Goal: Information Seeking & Learning: Find specific page/section

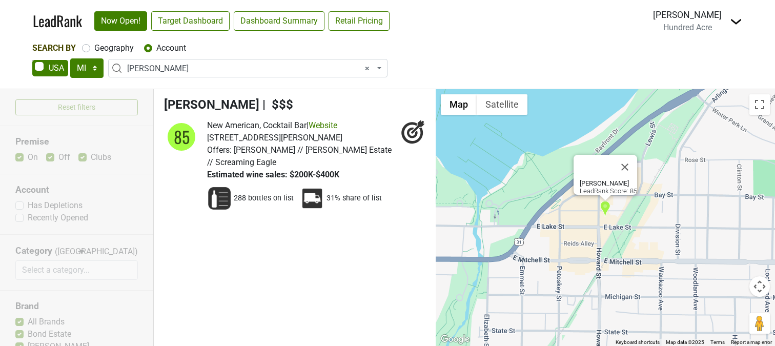
select select "MI"
select select "124382386"
select select
click at [224, 70] on span "× [PERSON_NAME]" at bounding box center [251, 69] width 248 height 12
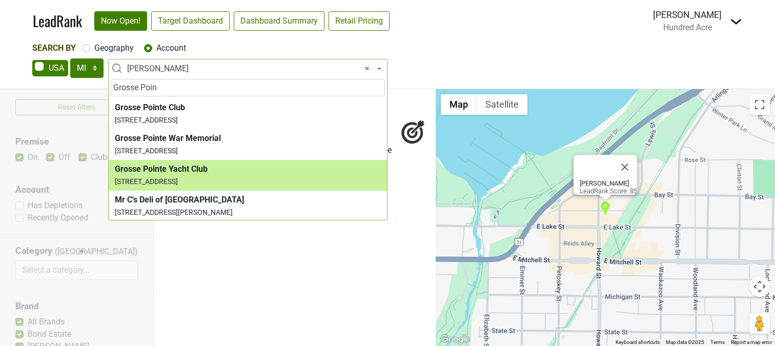
type input "Grosse Poin"
select select "10515"
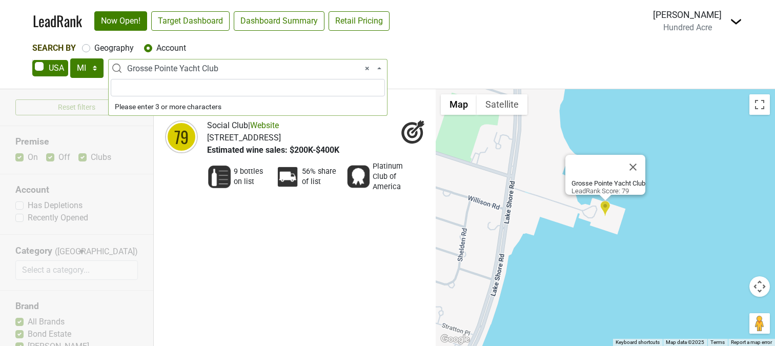
click at [230, 66] on span "× Grosse Pointe Yacht Club" at bounding box center [251, 69] width 248 height 12
type input "S"
type input "J"
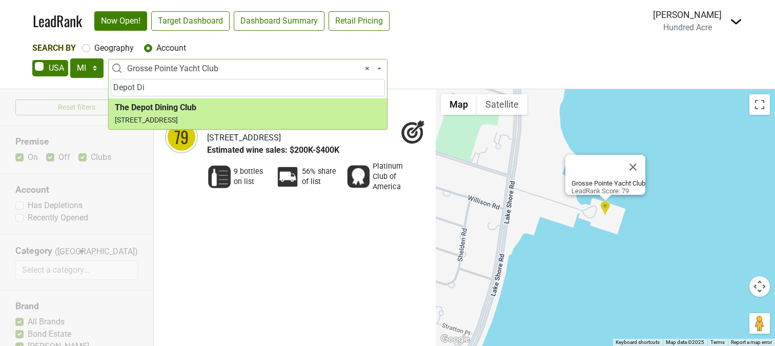
type input "Depot Di"
select select "124449670"
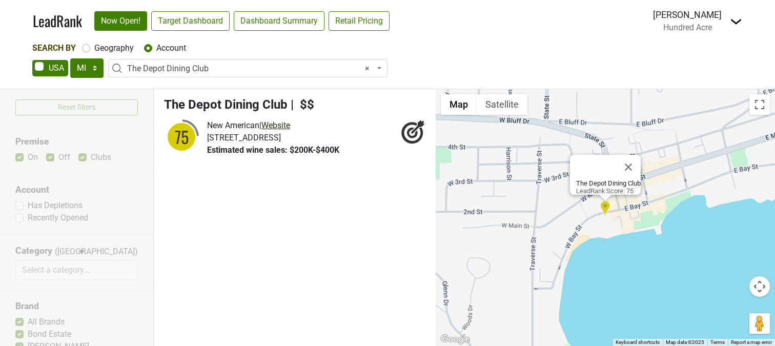
click at [283, 126] on link "Website" at bounding box center [276, 126] width 29 height 10
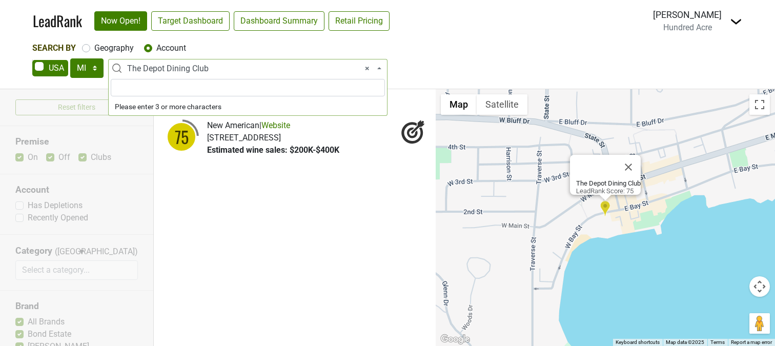
click at [237, 66] on span "× The Depot Dining Club" at bounding box center [251, 69] width 248 height 12
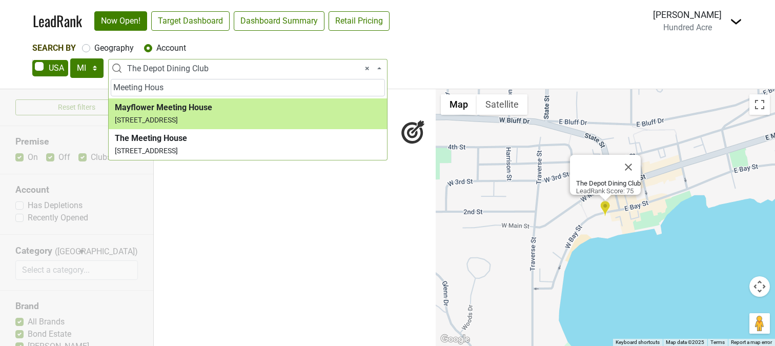
type input "Meeting Hous"
select select "10570"
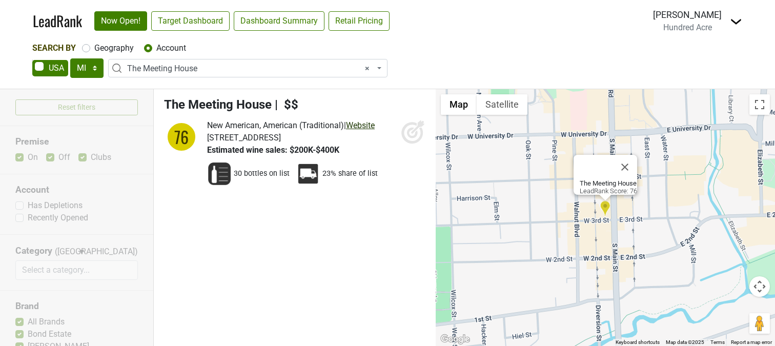
click at [363, 125] on link "Website" at bounding box center [360, 126] width 29 height 10
click at [222, 69] on span "× The Meeting House" at bounding box center [251, 69] width 248 height 12
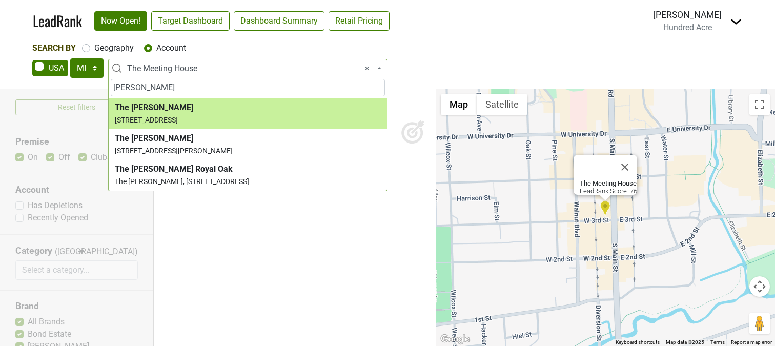
type input "[PERSON_NAME]"
select select "10337"
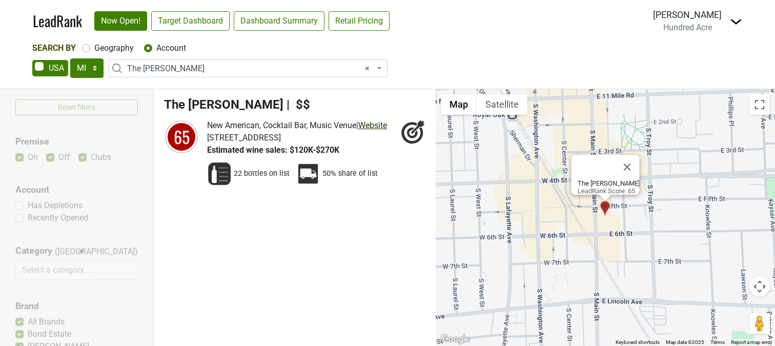
click at [358, 130] on link "Website" at bounding box center [372, 126] width 29 height 10
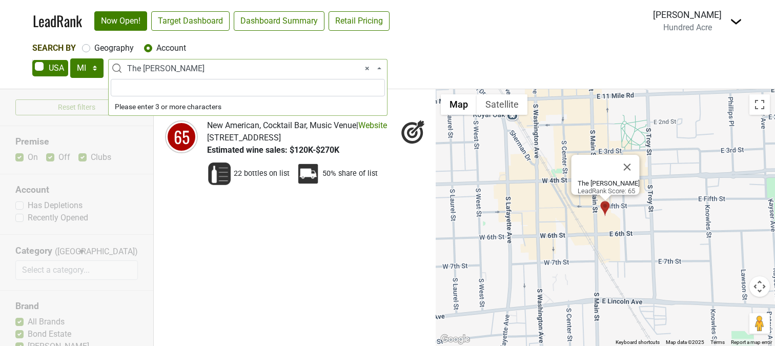
click at [251, 64] on span "× The [PERSON_NAME]" at bounding box center [251, 69] width 248 height 12
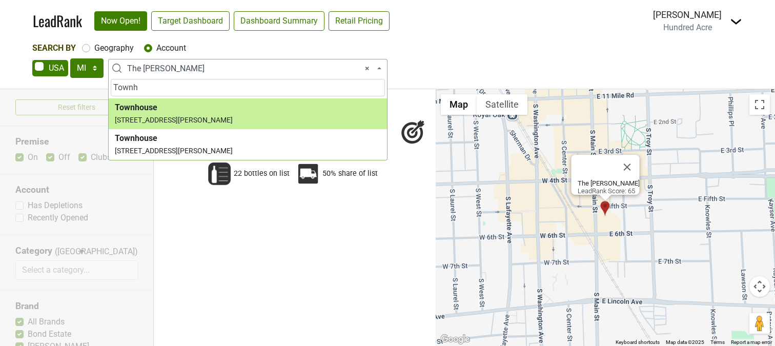
type input "Townh"
select select "9957"
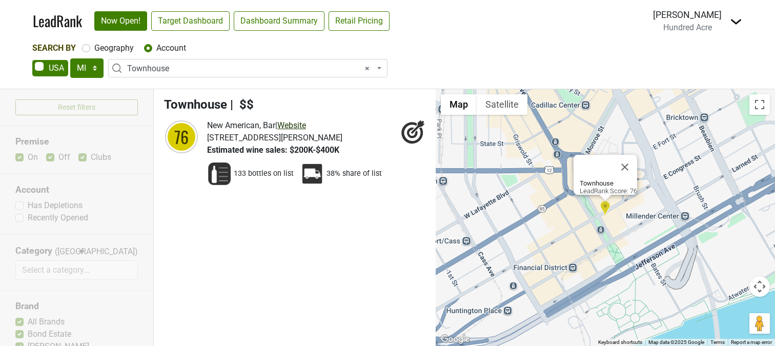
click at [297, 126] on link "Website" at bounding box center [291, 126] width 29 height 10
click at [204, 66] on span "× Townhouse" at bounding box center [251, 69] width 248 height 12
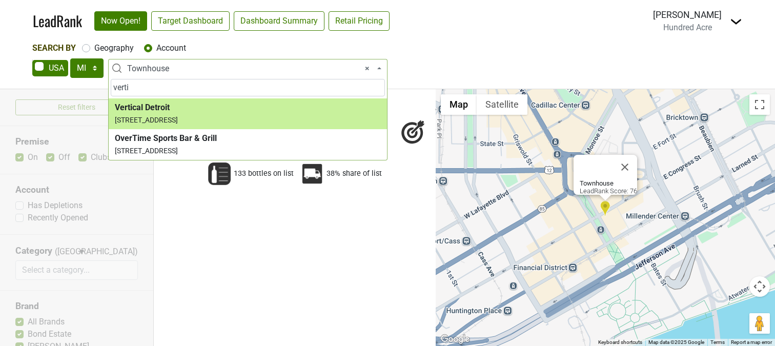
type input "verti"
select select "11251"
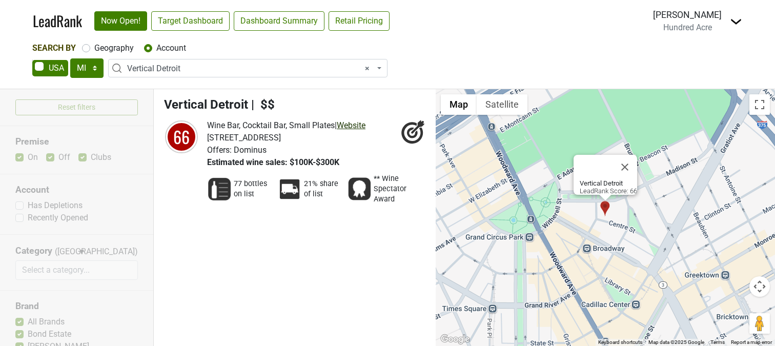
click at [357, 124] on link "Website" at bounding box center [351, 126] width 29 height 10
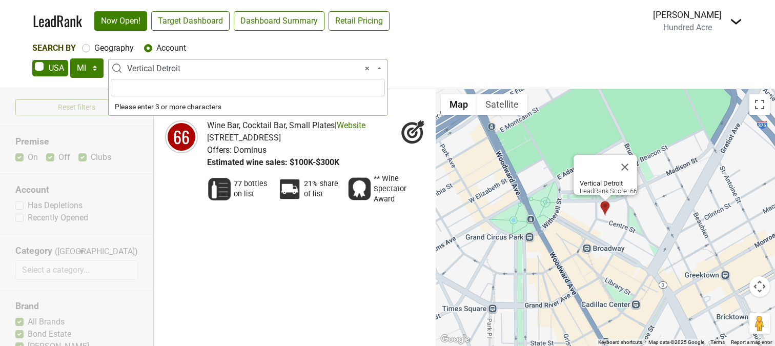
click at [256, 70] on span "× Vertical Detroit" at bounding box center [251, 69] width 248 height 12
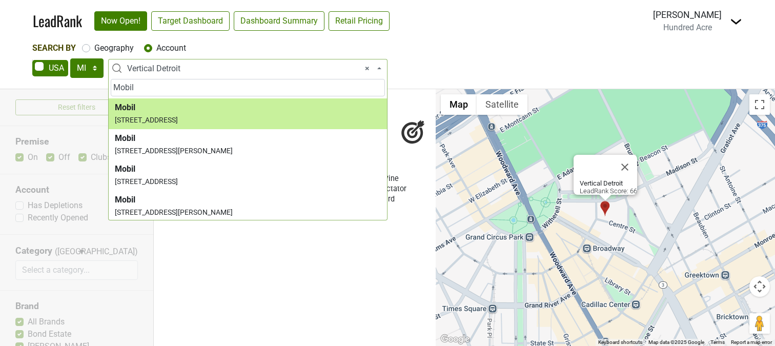
type input "Mobil"
select select "15877"
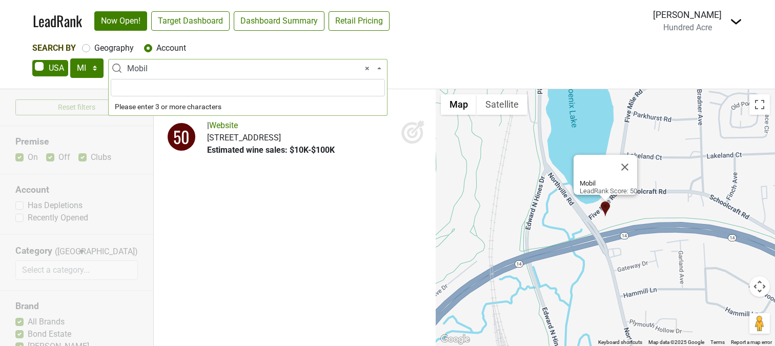
click at [205, 66] on span "× Mobil" at bounding box center [251, 69] width 248 height 12
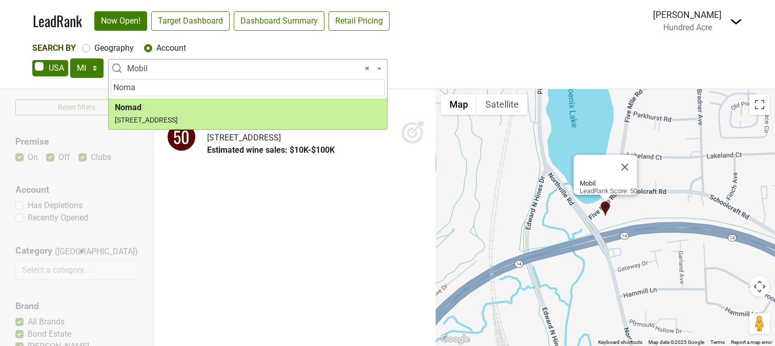
type input "Noma"
select select "123983267"
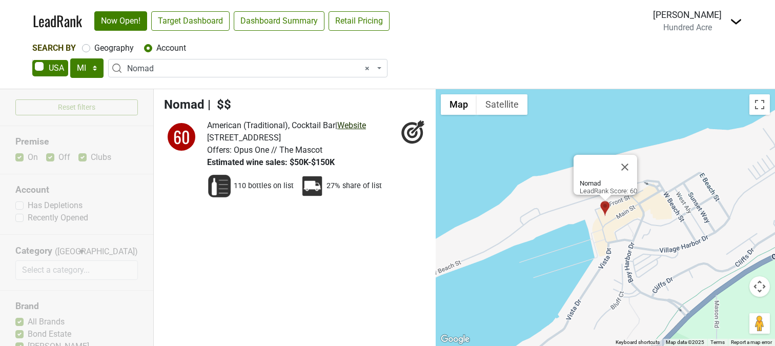
click at [359, 128] on link "Website" at bounding box center [351, 126] width 29 height 10
click at [95, 71] on select "AK AL AR AZ CA CO CT DC DE FL [GEOGRAPHIC_DATA] HI IA ID IL IN KS [GEOGRAPHIC_D…" at bounding box center [86, 67] width 33 height 19
select select "IN"
click at [70, 58] on select "AK AL AR AZ CA CO CT DC DE FL [GEOGRAPHIC_DATA] HI IA ID IL IN KS [GEOGRAPHIC_D…" at bounding box center [86, 67] width 33 height 19
select select
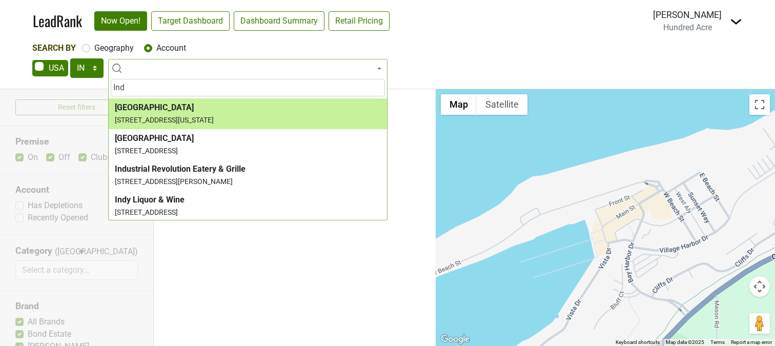
type input "Ind"
click at [126, 50] on label "Geography" at bounding box center [113, 48] width 39 height 12
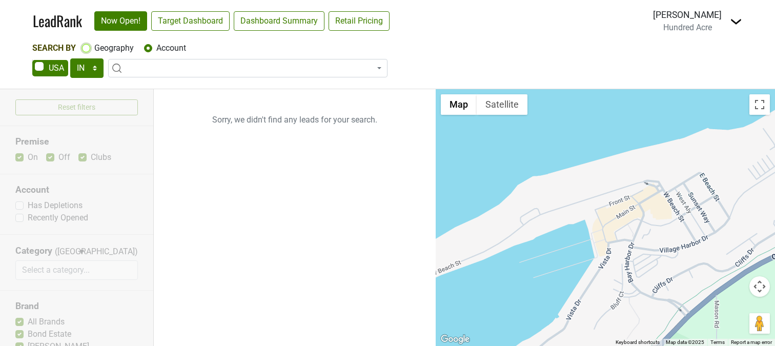
click at [90, 50] on input "Geography" at bounding box center [86, 47] width 8 height 10
radio input "true"
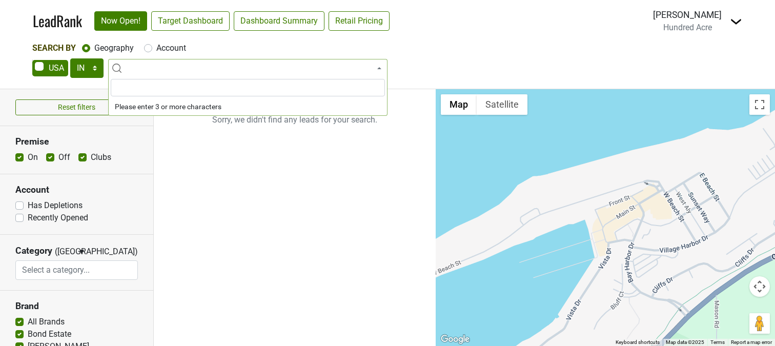
click at [167, 48] on label "Account" at bounding box center [171, 48] width 30 height 12
click at [152, 48] on input "Account" at bounding box center [148, 47] width 8 height 10
radio input "true"
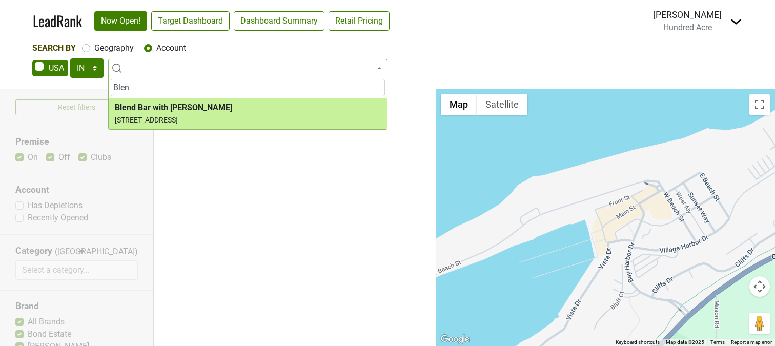
type input "Blen"
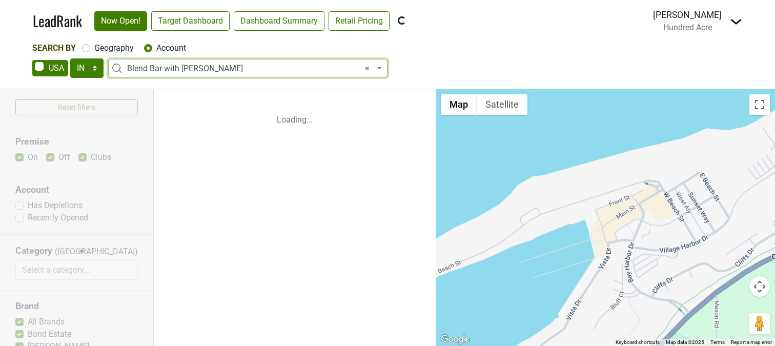
select select "124450185"
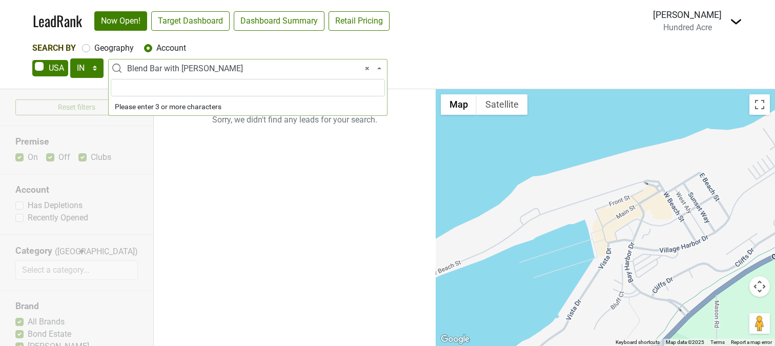
click at [201, 63] on span "× Blend Bar with [PERSON_NAME] Cigars" at bounding box center [251, 69] width 248 height 12
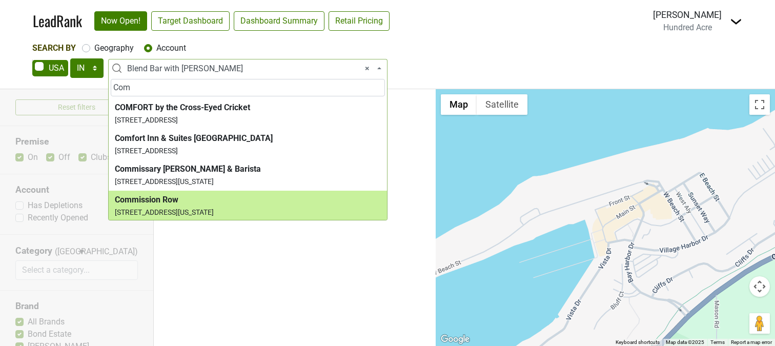
type input "Com"
select select "124429404"
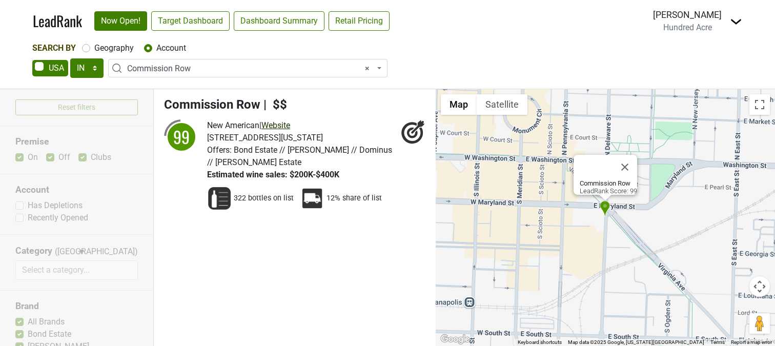
click at [290, 128] on link "Website" at bounding box center [276, 126] width 29 height 10
select select
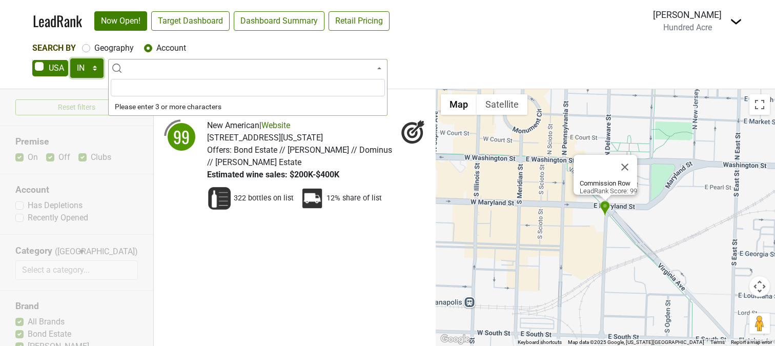
click at [94, 73] on select "AK AL AR AZ CA CO CT DC DE FL [GEOGRAPHIC_DATA] HI IA ID IL IN KS [GEOGRAPHIC_D…" at bounding box center [86, 67] width 33 height 19
select select "KY"
click at [70, 58] on select "AK AL AR AZ CA CO CT DC DE FL [GEOGRAPHIC_DATA] HI IA ID IL IN KS [GEOGRAPHIC_D…" at bounding box center [86, 67] width 33 height 19
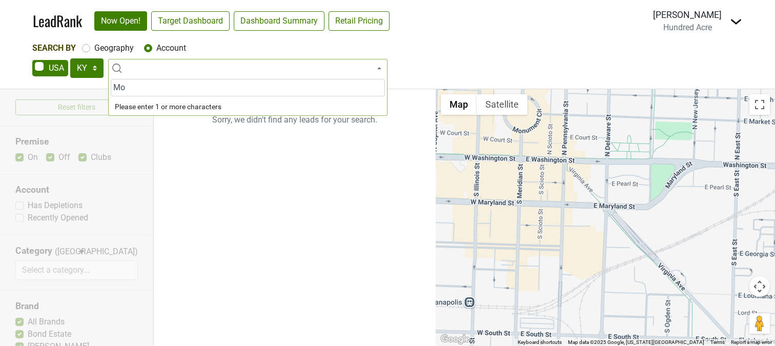
type input "M"
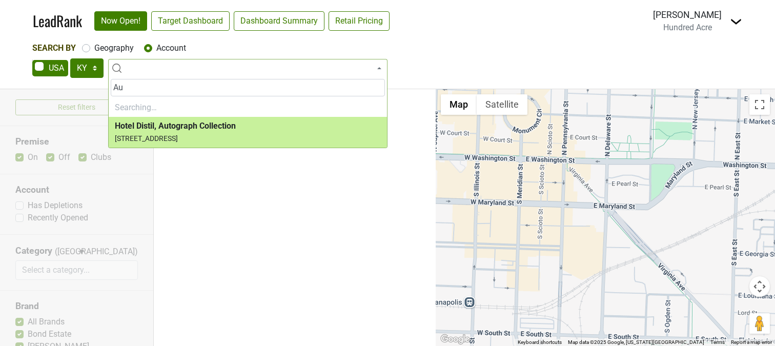
type input "A"
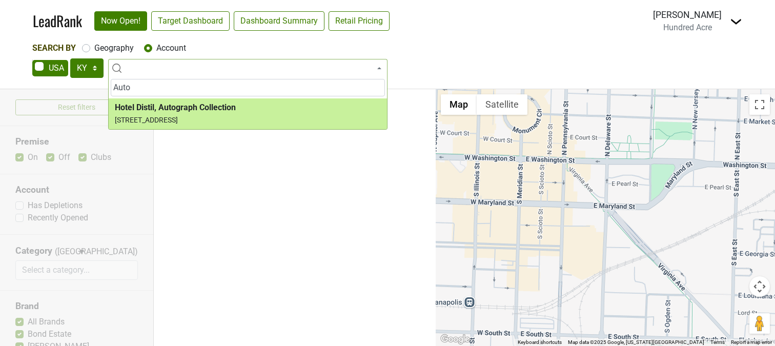
type input "Auto"
select select "123623783"
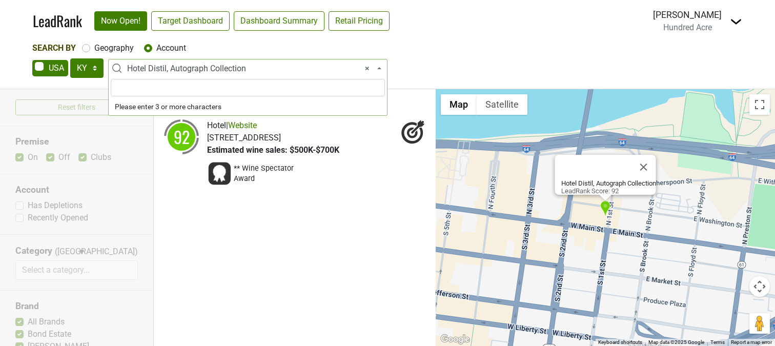
click at [267, 65] on span "× Hotel Distil, Autograph Collection" at bounding box center [251, 69] width 248 height 12
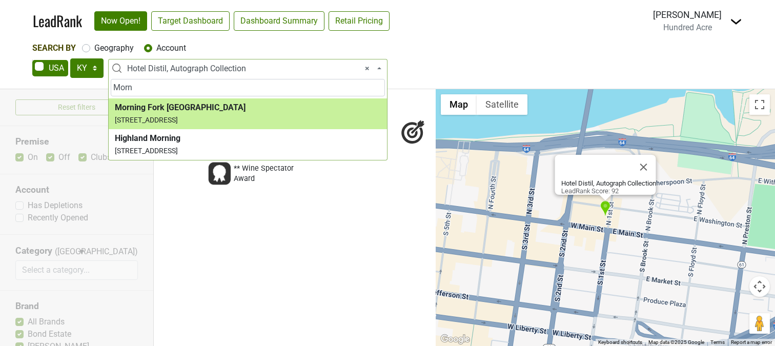
type input "Morn"
select select "124450308"
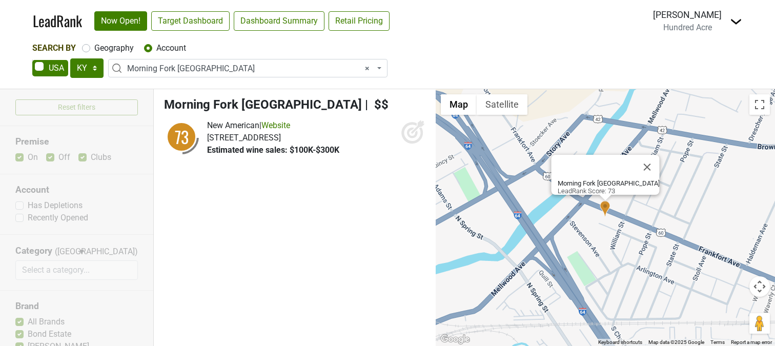
click at [414, 131] on icon at bounding box center [417, 127] width 13 height 13
click at [290, 126] on link "Website" at bounding box center [276, 126] width 29 height 10
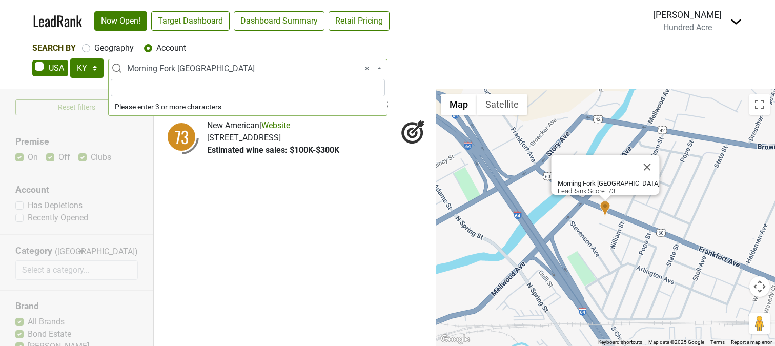
click at [204, 68] on span "× Morning Fork [GEOGRAPHIC_DATA]" at bounding box center [251, 69] width 248 height 12
type input "T"
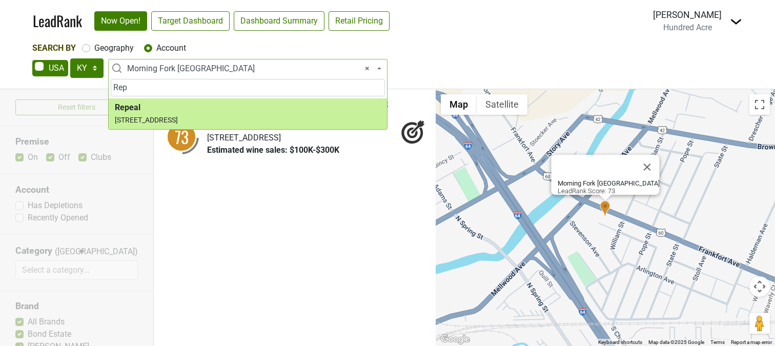
type input "Rep"
select select "123800165"
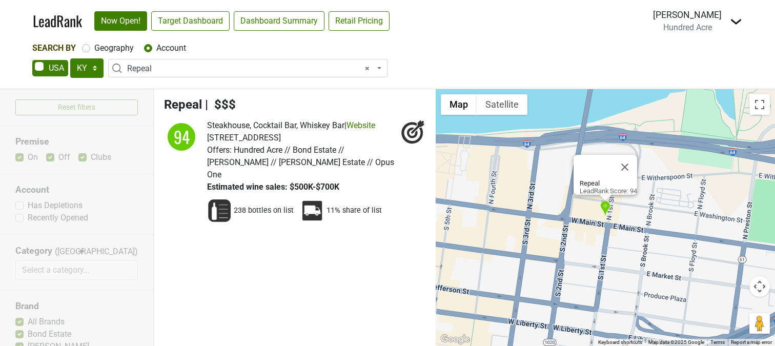
click at [215, 68] on span "× Repeal" at bounding box center [251, 69] width 248 height 12
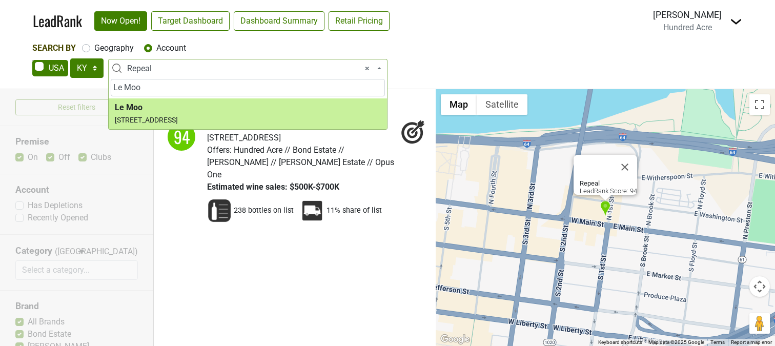
type input "Le Moo"
select select "123534292"
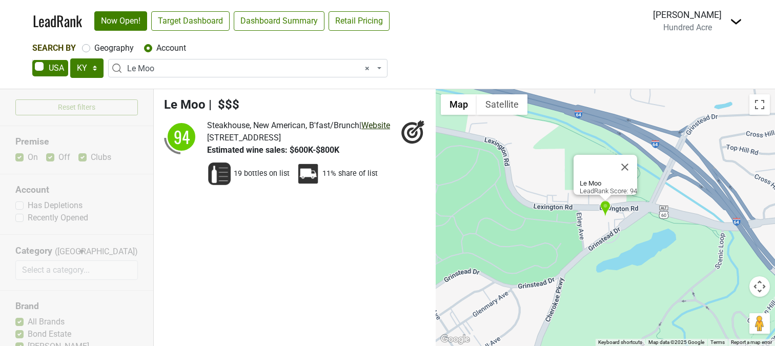
click at [362, 130] on link "Website" at bounding box center [376, 126] width 29 height 10
click at [201, 65] on span "× Le Moo" at bounding box center [251, 69] width 248 height 12
type input "H"
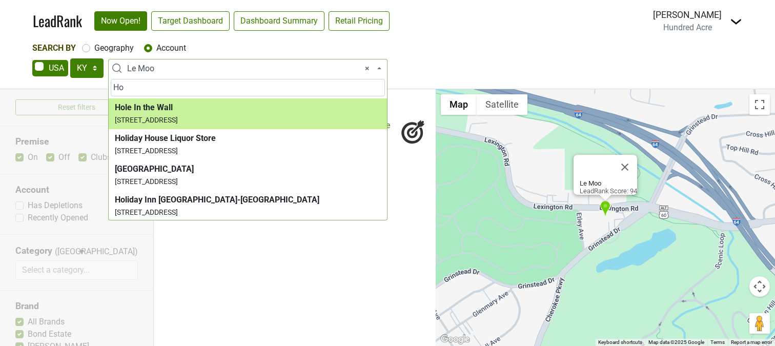
type input "H"
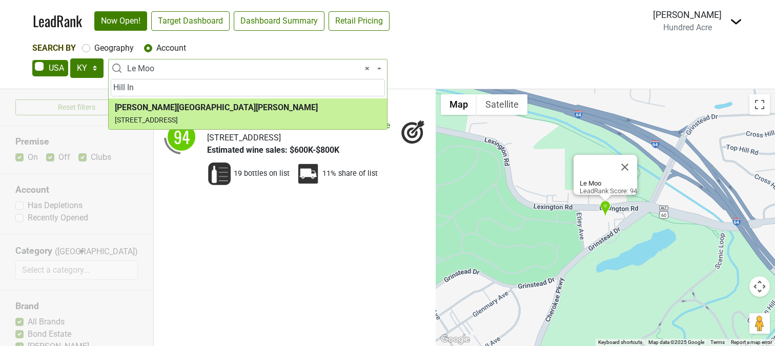
type input "Hill In"
select select "123534276"
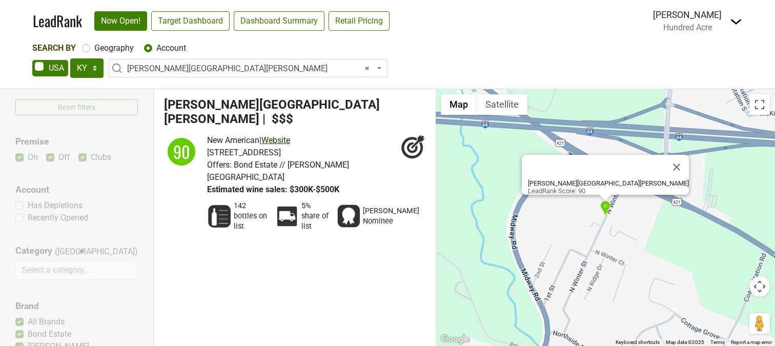
click at [284, 135] on link "Website" at bounding box center [276, 140] width 29 height 10
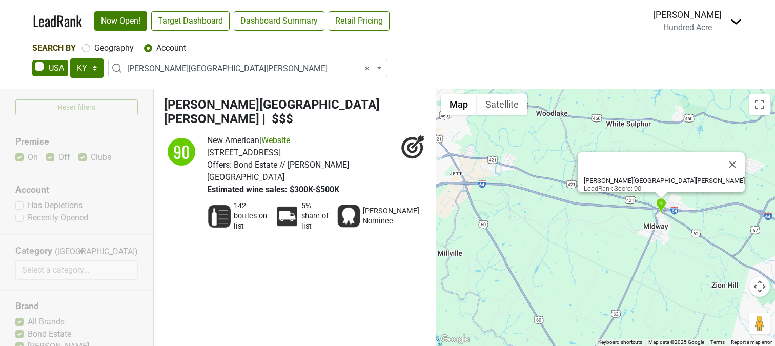
click at [263, 71] on span "× [PERSON_NAME][GEOGRAPHIC_DATA][PERSON_NAME]" at bounding box center [251, 69] width 248 height 12
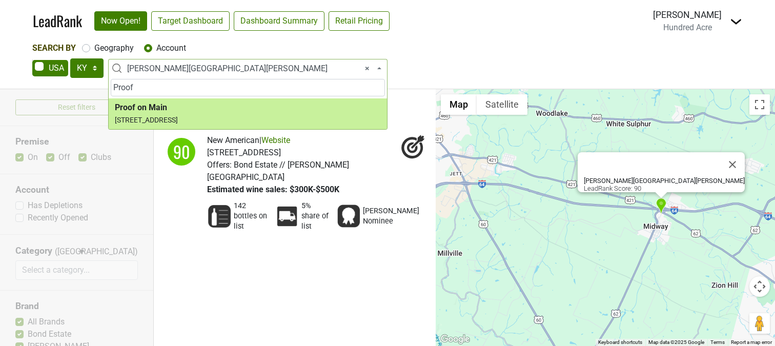
type input "Proof"
select select "123623784"
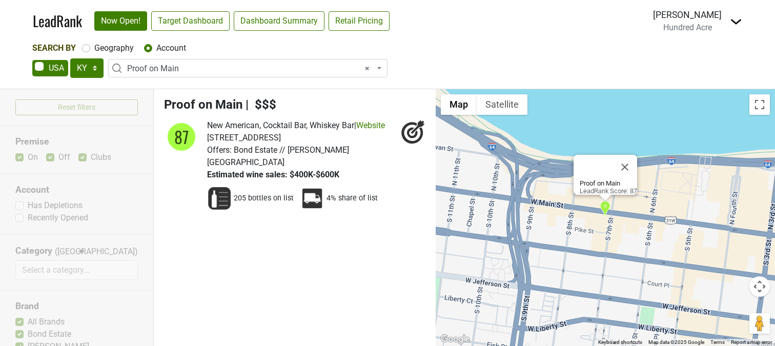
click at [219, 69] on span "× Proof on Main" at bounding box center [251, 69] width 248 height 12
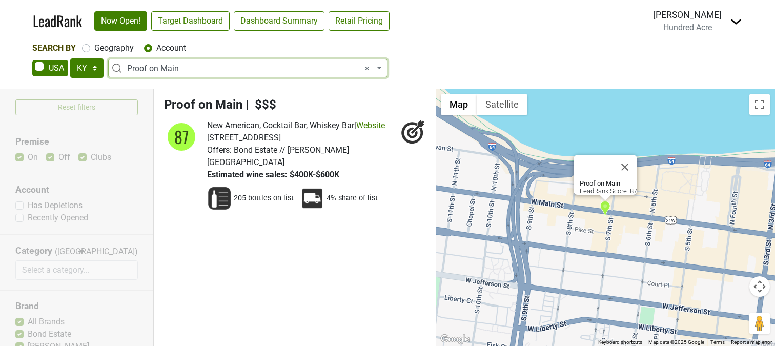
click at [219, 69] on span "× Proof on Main" at bounding box center [251, 69] width 248 height 12
click at [218, 69] on span "× Proof on Main" at bounding box center [251, 69] width 248 height 12
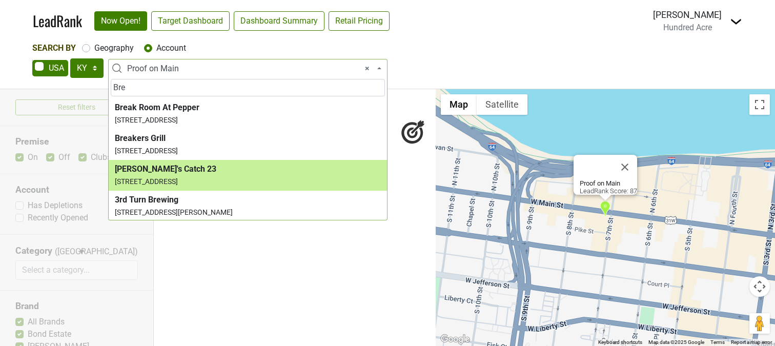
type input "Bre"
select select "123535897"
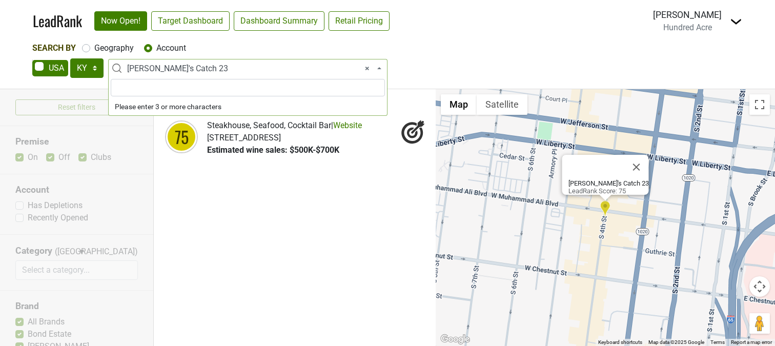
click at [228, 65] on span "× [PERSON_NAME]'s Catch 23" at bounding box center [251, 69] width 248 height 12
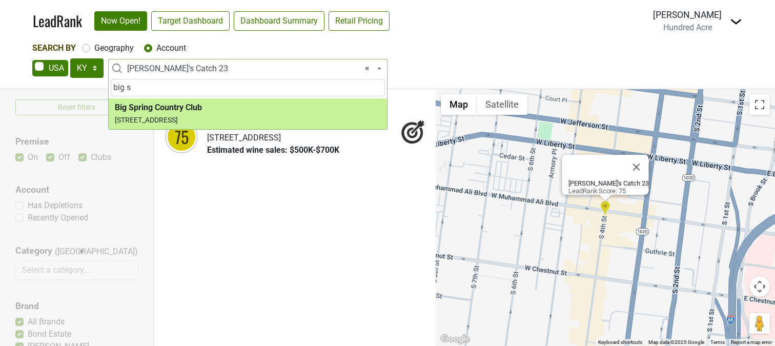
type input "big s"
select select "123534773"
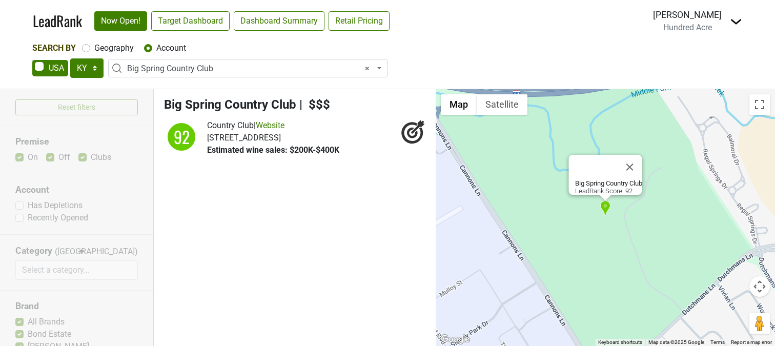
click at [198, 67] on span "× Big Spring Country Club" at bounding box center [251, 69] width 248 height 12
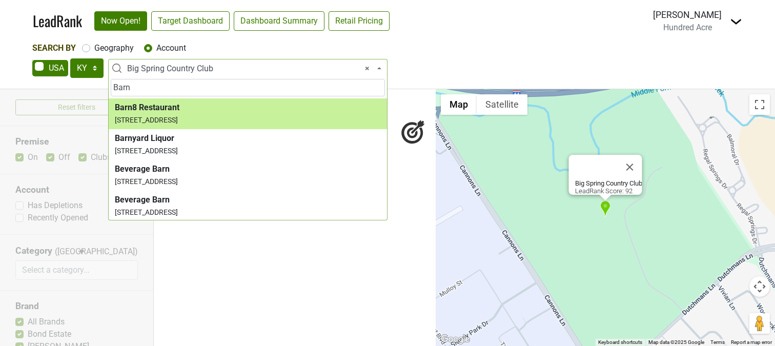
type input "Barn"
select select "123872409"
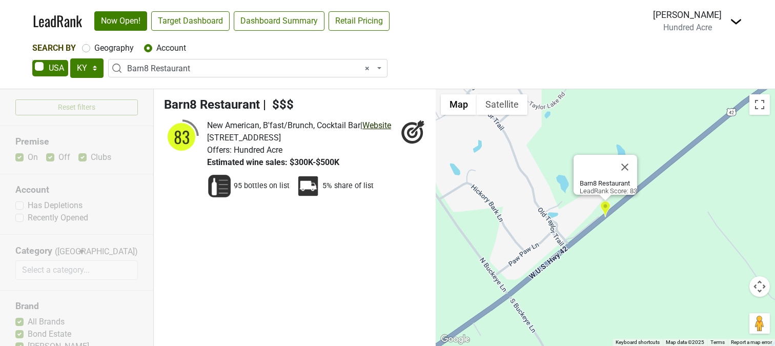
click at [363, 130] on link "Website" at bounding box center [377, 126] width 29 height 10
click at [184, 69] on span "× Barn8 Restaurant" at bounding box center [251, 69] width 248 height 12
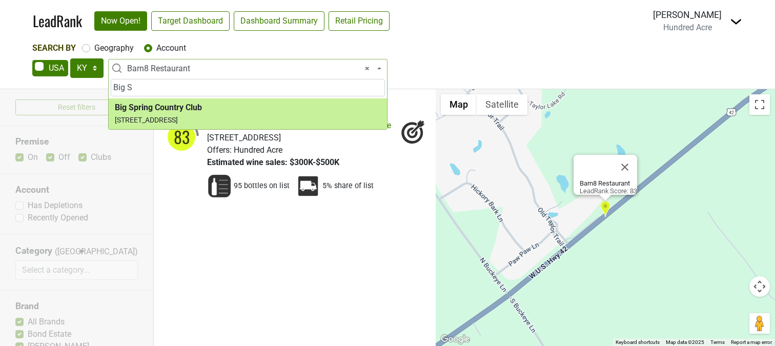
type input "Big S"
select select "123534773"
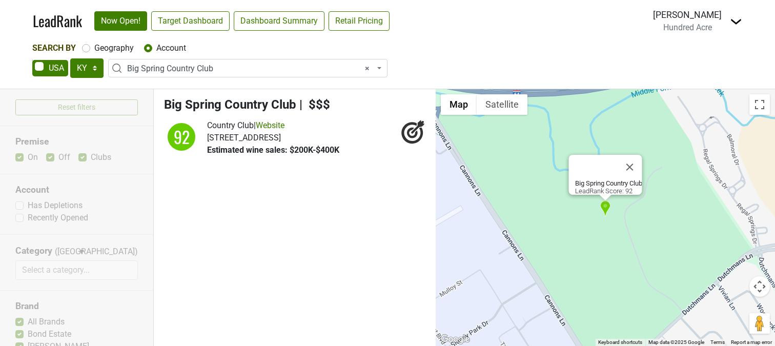
click at [171, 68] on span "× Big Spring Country Club" at bounding box center [251, 69] width 248 height 12
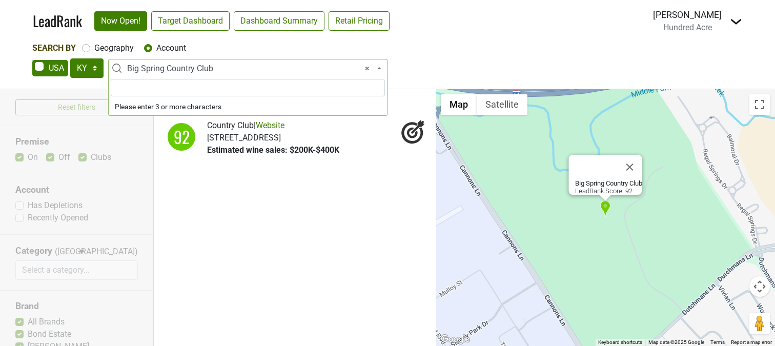
click at [171, 68] on span "× Big Spring Country Club" at bounding box center [251, 69] width 248 height 12
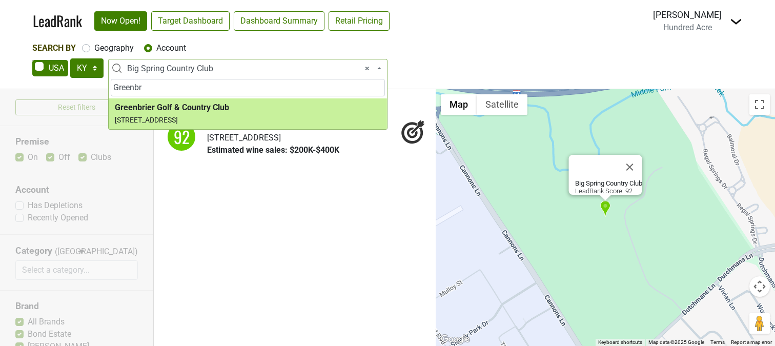
type input "Greenbr"
select select "123534105"
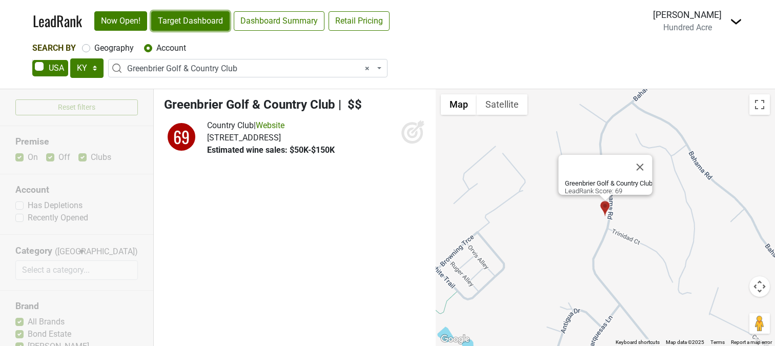
click at [201, 21] on link "Target Dashboard" at bounding box center [190, 20] width 78 height 19
click at [95, 68] on select "AK AL AR AZ CA CO CT DC DE FL [GEOGRAPHIC_DATA] HI IA ID IL IN KS [GEOGRAPHIC_D…" at bounding box center [86, 67] width 33 height 19
select select "TN"
click at [70, 58] on select "AK AL AR AZ CA CO CT DC DE FL [GEOGRAPHIC_DATA] HI IA ID IL IN KS [GEOGRAPHIC_D…" at bounding box center [86, 67] width 33 height 19
select select
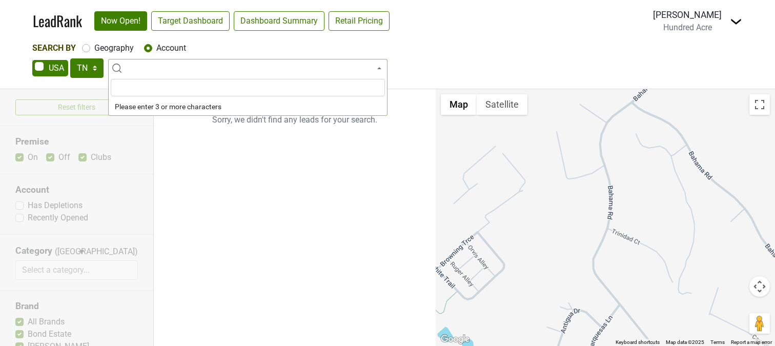
click at [126, 49] on label "Geography" at bounding box center [113, 48] width 39 height 12
click at [90, 49] on input "Geography" at bounding box center [86, 47] width 8 height 10
radio input "true"
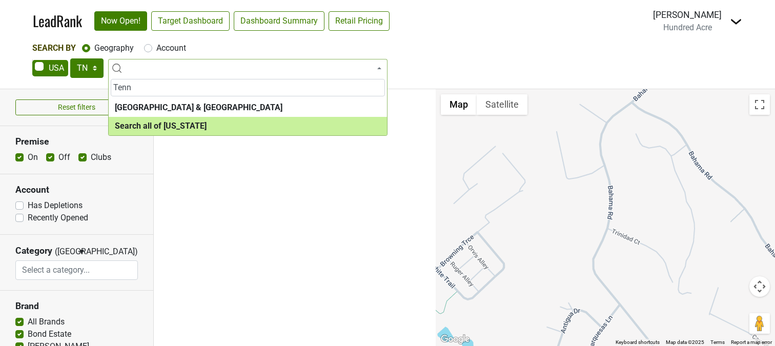
type input "Tenn"
select select "ALL_TN"
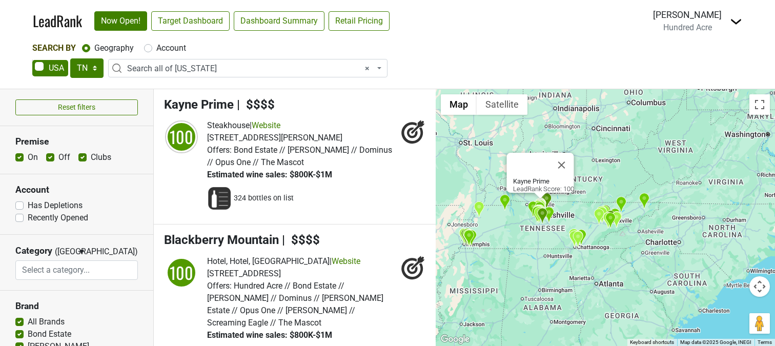
drag, startPoint x: 628, startPoint y: 264, endPoint x: 565, endPoint y: 262, distance: 63.6
click at [565, 262] on div "Kayne Prime LeadRank Score: 100" at bounding box center [605, 217] width 339 height 257
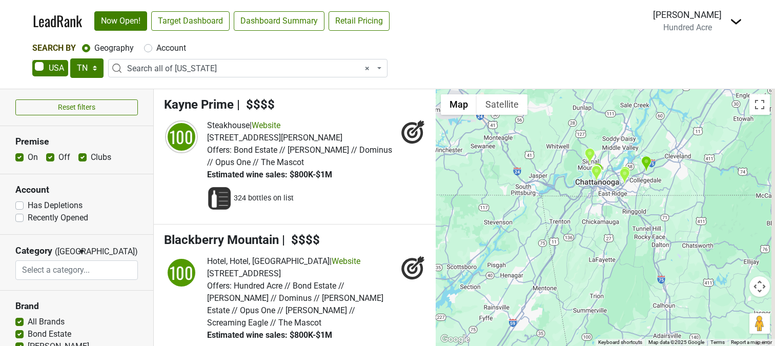
drag, startPoint x: 657, startPoint y: 180, endPoint x: 573, endPoint y: 263, distance: 117.9
click at [573, 263] on div "Kayne Prime LeadRank Score: 100" at bounding box center [605, 217] width 339 height 257
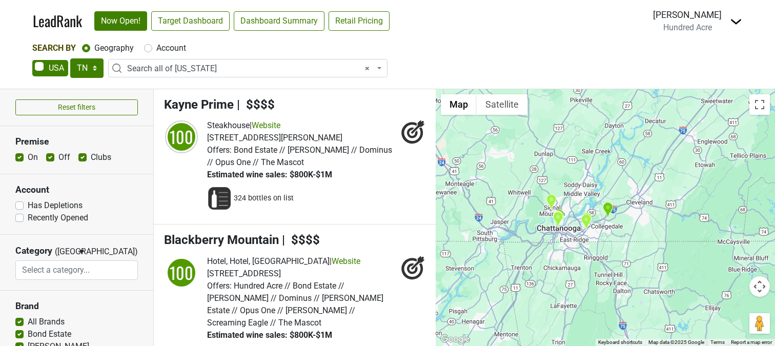
click at [609, 212] on img "The Honors Course" at bounding box center [608, 210] width 11 height 17
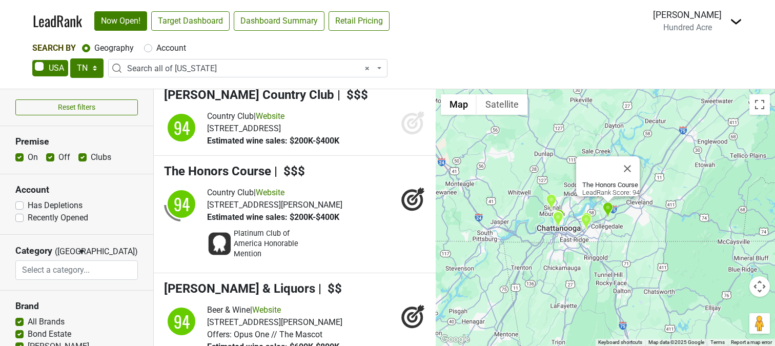
scroll to position [3002, 0]
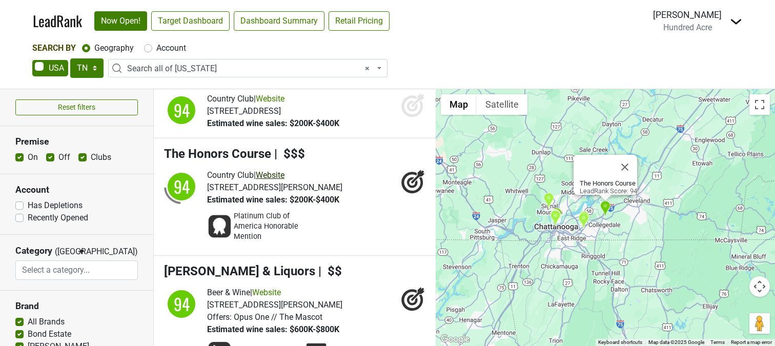
click at [278, 170] on link "Website" at bounding box center [270, 175] width 29 height 10
click at [584, 218] on img "Rodizio Grill Chattanooga-Hamilton Place" at bounding box center [583, 220] width 11 height 17
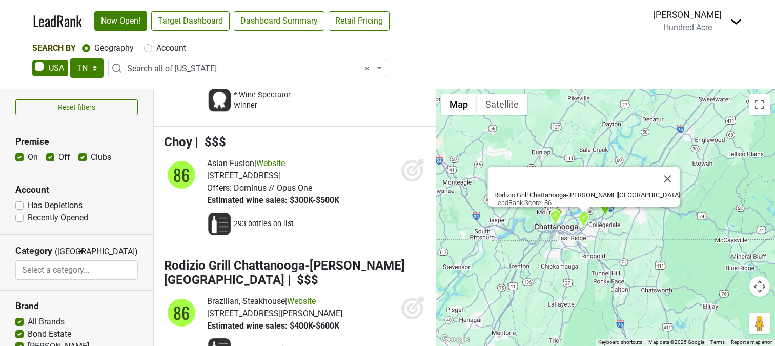
scroll to position [9382, 0]
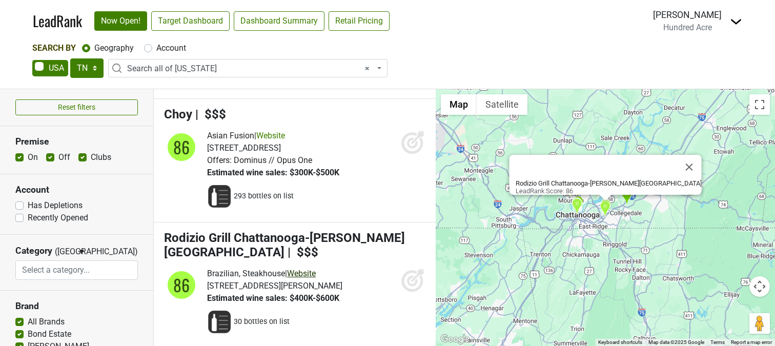
click at [313, 269] on link "Website" at bounding box center [301, 274] width 29 height 10
click at [577, 204] on img "Old Gilman Grill" at bounding box center [577, 206] width 11 height 17
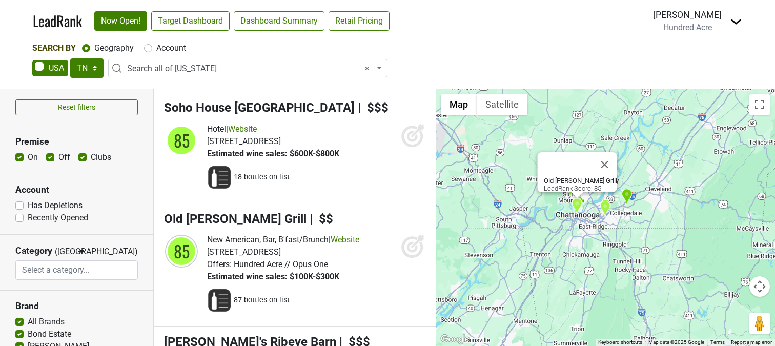
scroll to position [10773, 0]
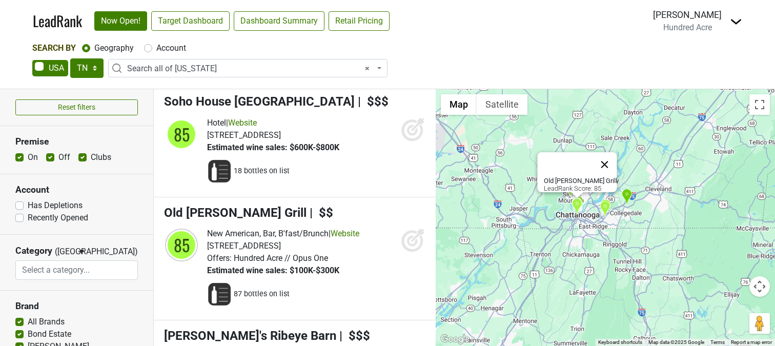
click at [604, 154] on button "Close" at bounding box center [605, 164] width 25 height 25
click at [572, 189] on img "Civil Provisions and Bar" at bounding box center [570, 189] width 11 height 17
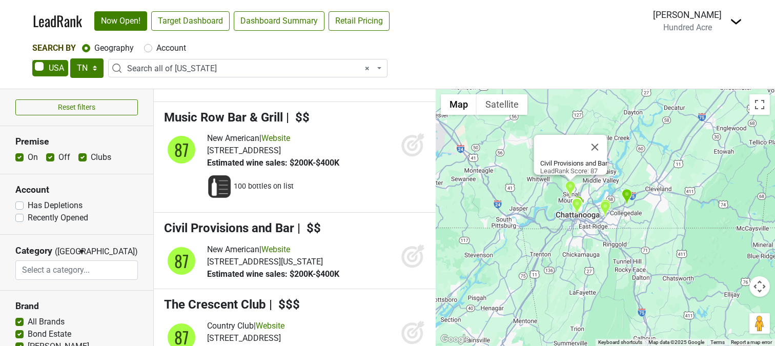
scroll to position [7645, 0]
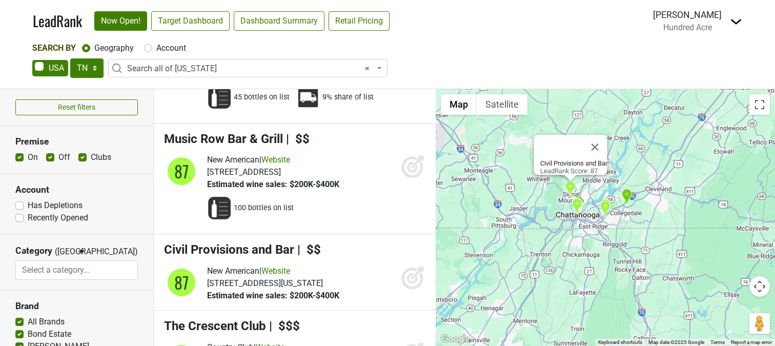
click at [579, 203] on img "Old Gilman Grill" at bounding box center [577, 206] width 11 height 17
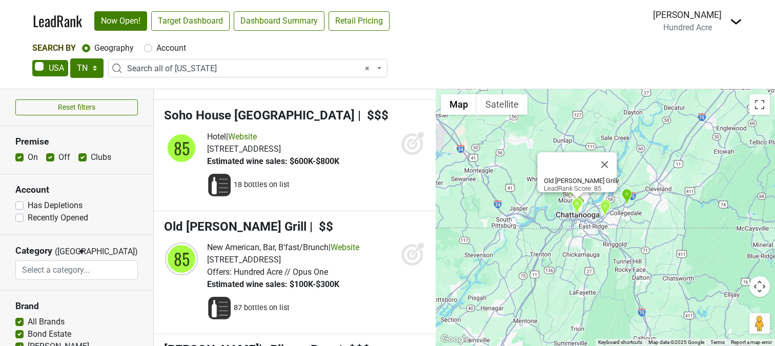
scroll to position [10773, 0]
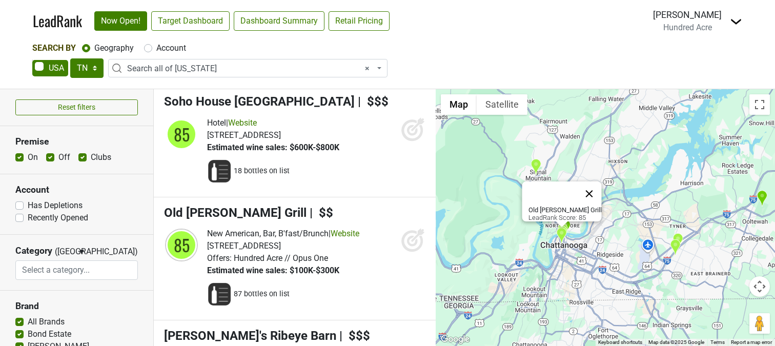
click at [584, 189] on button "Close" at bounding box center [589, 194] width 25 height 25
click at [681, 240] on img "J. Alexander's Restaurant" at bounding box center [678, 241] width 11 height 17
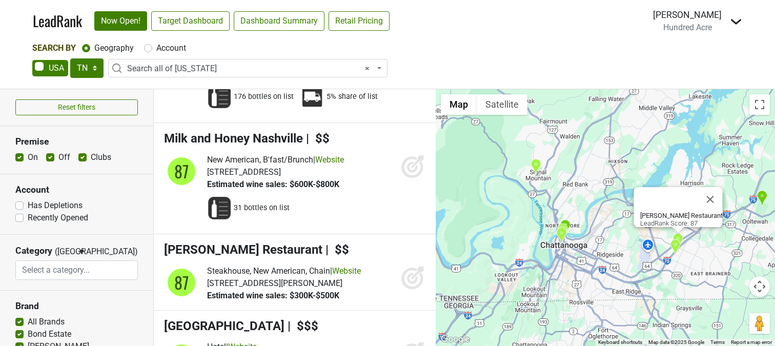
click at [678, 245] on img "Rodizio Grill Chattanooga-Hamilton Place" at bounding box center [675, 247] width 11 height 17
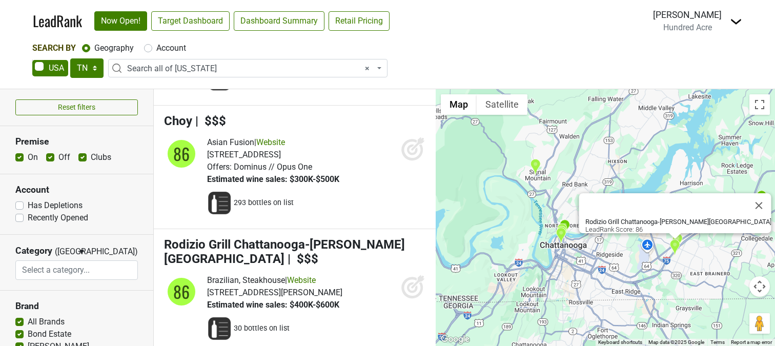
scroll to position [9382, 0]
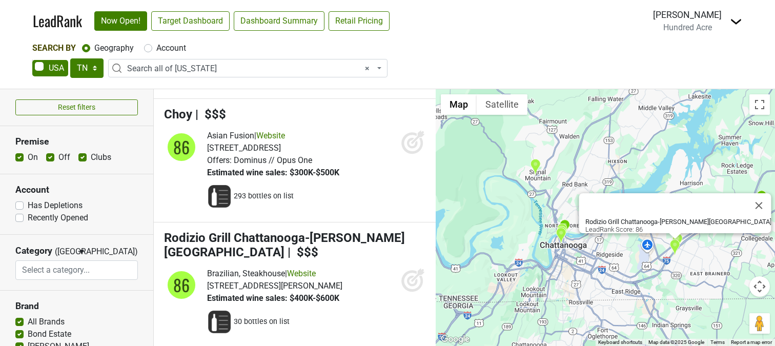
click at [568, 224] on img "The Edwin Hotel, Autograph Collection" at bounding box center [564, 227] width 11 height 17
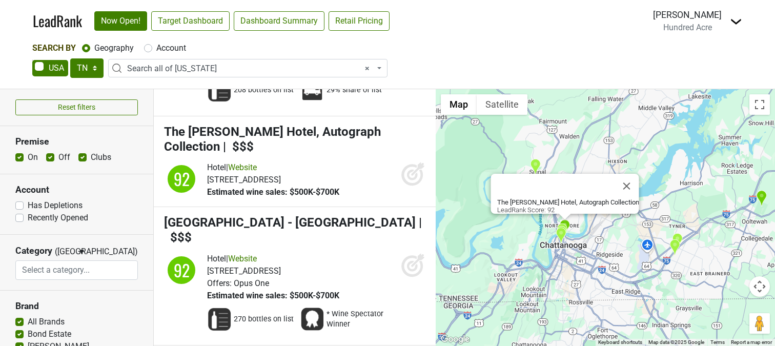
scroll to position [4285, 0]
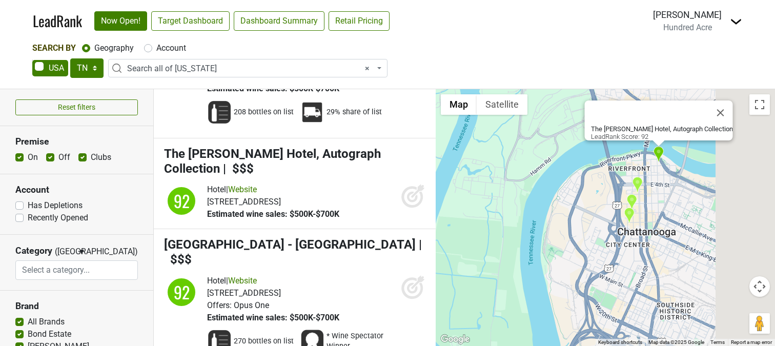
drag, startPoint x: 707, startPoint y: 203, endPoint x: 463, endPoint y: 247, distance: 248.0
click at [463, 247] on div "The [PERSON_NAME] Hotel, Autograph Collection LeadRank Score: 92" at bounding box center [605, 217] width 339 height 257
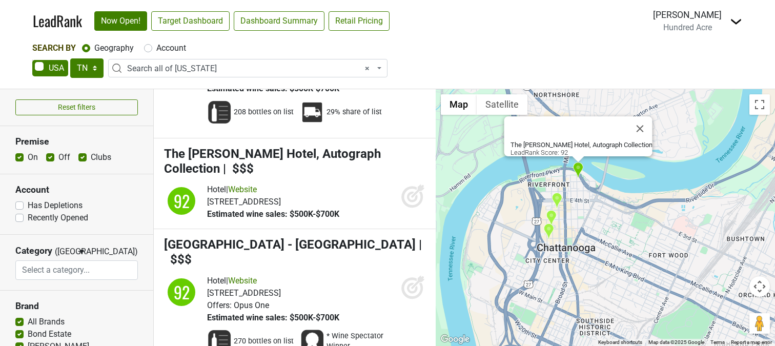
click at [557, 197] on img "Rodizio Grill - Chattanooga Downtown" at bounding box center [557, 200] width 11 height 17
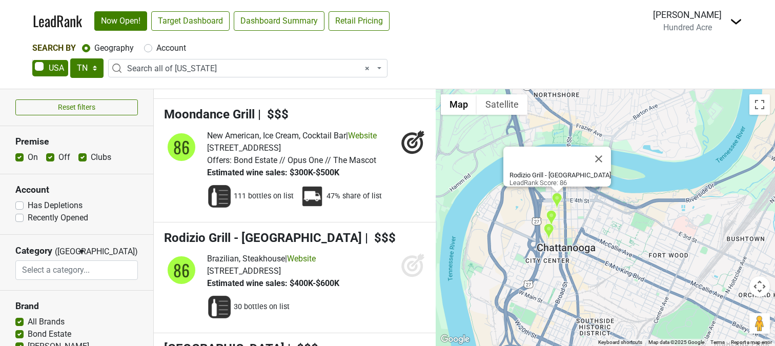
click at [553, 213] on img "The Walden Club" at bounding box center [551, 218] width 11 height 17
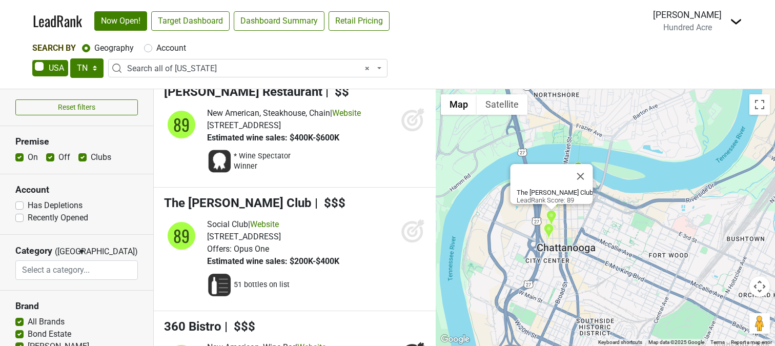
scroll to position [5708, 0]
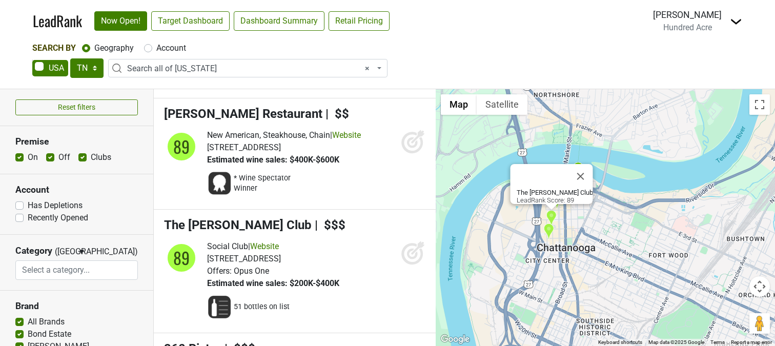
click at [551, 229] on img "Old Gilman Grill" at bounding box center [549, 231] width 11 height 17
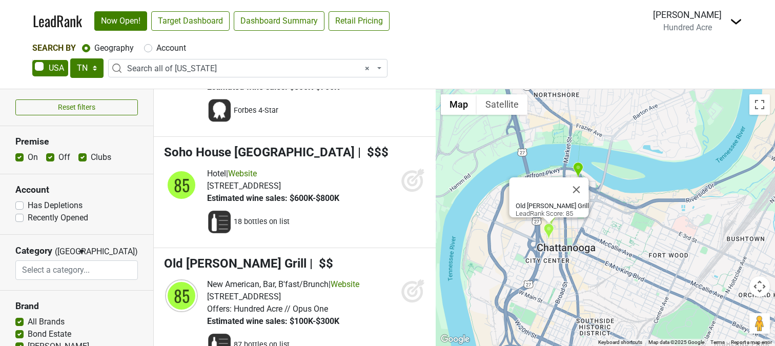
scroll to position [10773, 0]
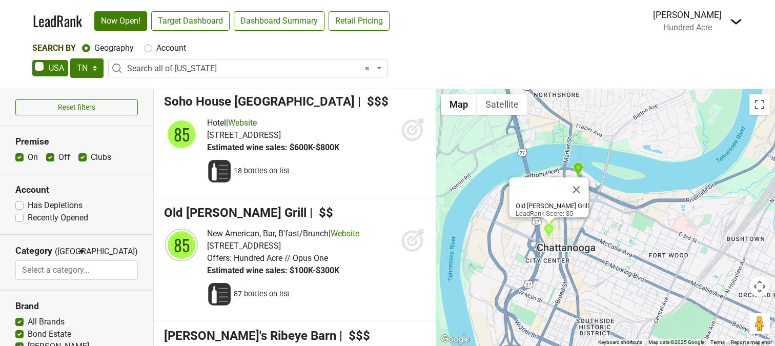
click at [573, 228] on div "Old [PERSON_NAME] Grill LeadRank Score: 85" at bounding box center [605, 217] width 339 height 257
click at [573, 182] on button "Close" at bounding box center [577, 189] width 25 height 25
click at [553, 217] on img "The Walden Club" at bounding box center [551, 218] width 11 height 17
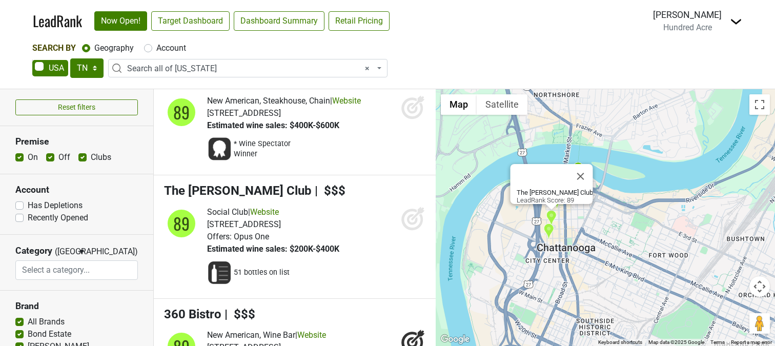
scroll to position [5708, 0]
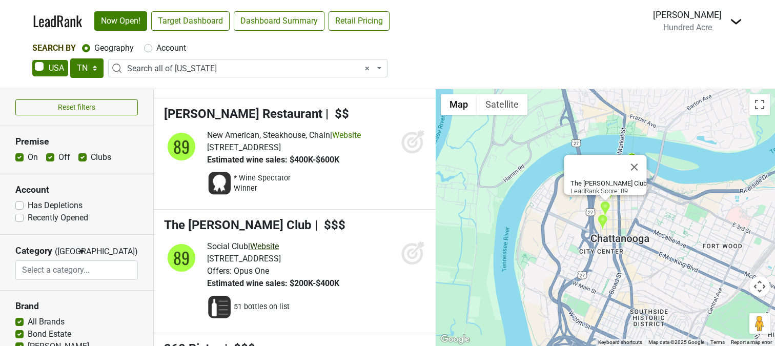
click at [274, 242] on link "Website" at bounding box center [264, 247] width 29 height 10
click at [89, 67] on select "AK AL AR AZ CA CO CT DC DE FL [GEOGRAPHIC_DATA] HI IA ID IL IN KS [GEOGRAPHIC_D…" at bounding box center [86, 67] width 33 height 19
select select "MN"
click at [70, 58] on select "AK AL AR AZ CA CO CT DC DE FL [GEOGRAPHIC_DATA] HI IA ID IL IN KS [GEOGRAPHIC_D…" at bounding box center [86, 67] width 33 height 19
select select
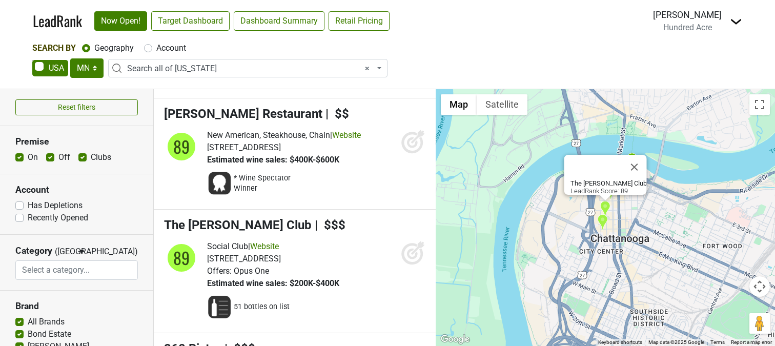
scroll to position [0, 0]
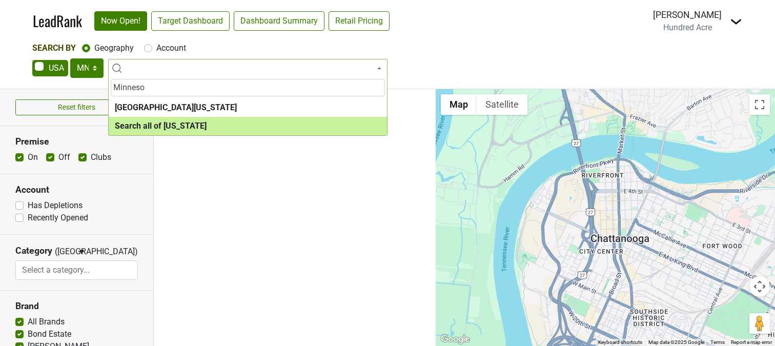
type input "Minneso"
select select "ALL_MN"
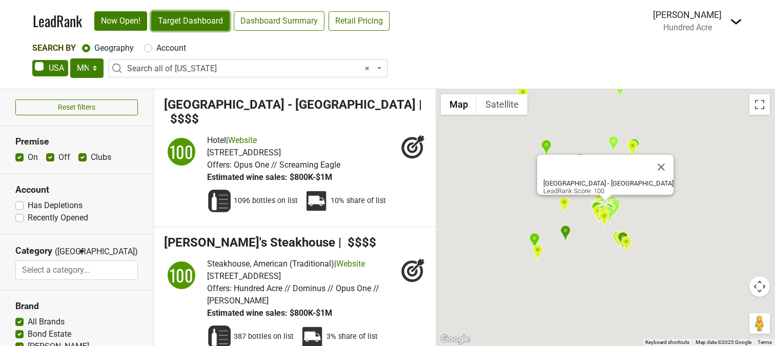
click at [210, 20] on link "Target Dashboard" at bounding box center [190, 20] width 78 height 19
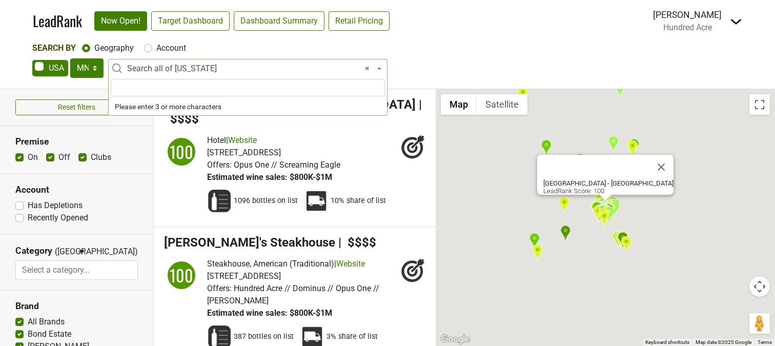
click at [221, 66] on span "× Search all of [US_STATE]" at bounding box center [251, 69] width 248 height 12
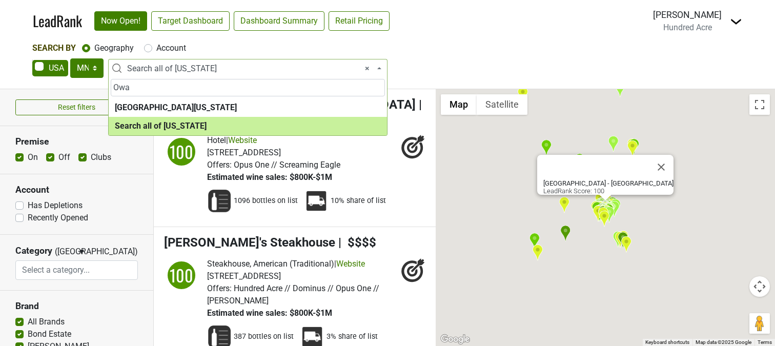
type input "Owat"
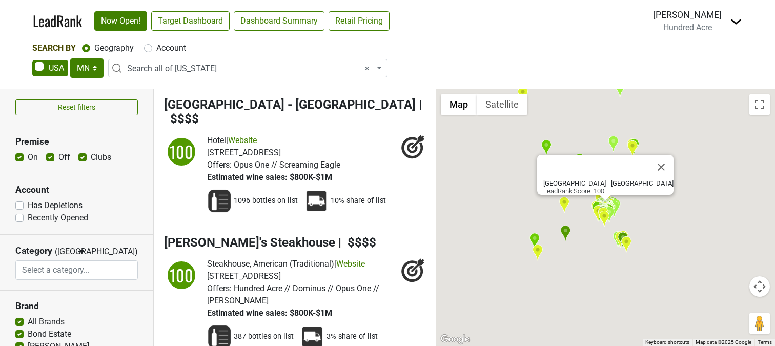
click at [174, 48] on label "Account" at bounding box center [171, 48] width 30 height 12
click at [152, 48] on input "Account" at bounding box center [148, 47] width 8 height 10
radio input "true"
select select
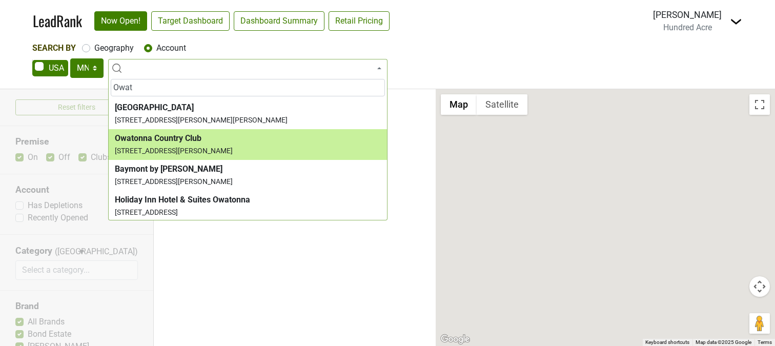
type input "Owat"
select select "171985"
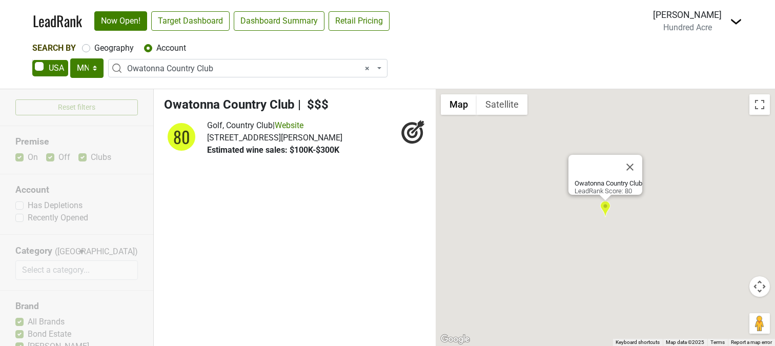
select select
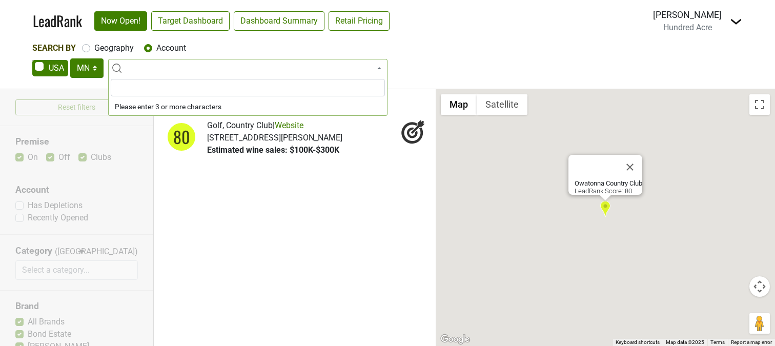
click at [122, 48] on label "Geography" at bounding box center [113, 48] width 39 height 12
click at [90, 48] on input "Geography" at bounding box center [86, 47] width 8 height 10
radio input "true"
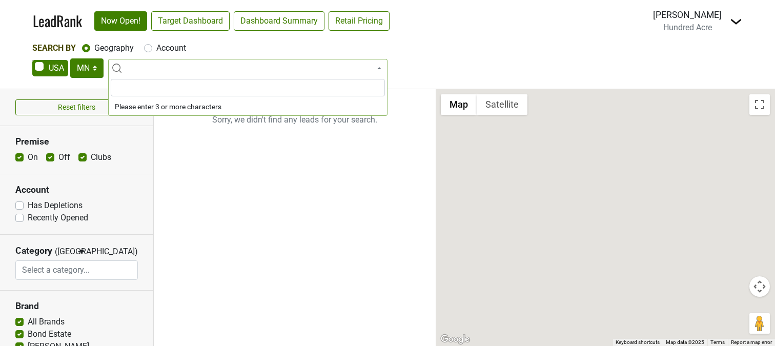
click at [146, 88] on input "search" at bounding box center [248, 87] width 274 height 17
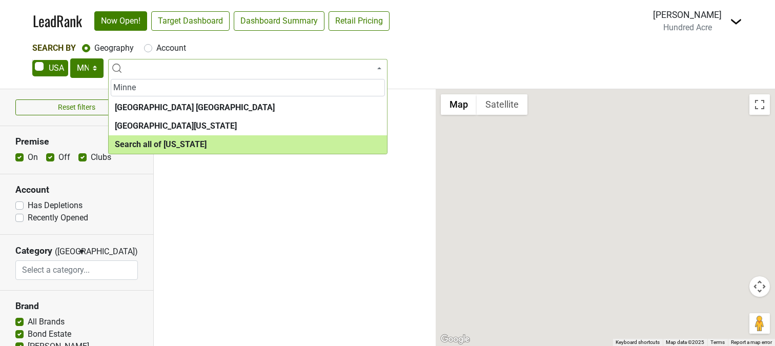
type input "Minne"
select select "ALL_MN"
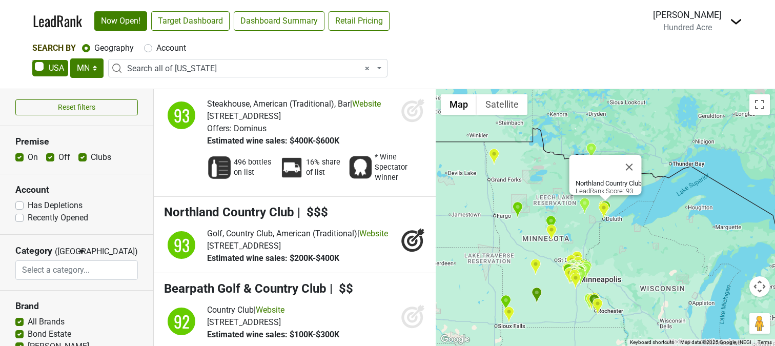
scroll to position [2740, 0]
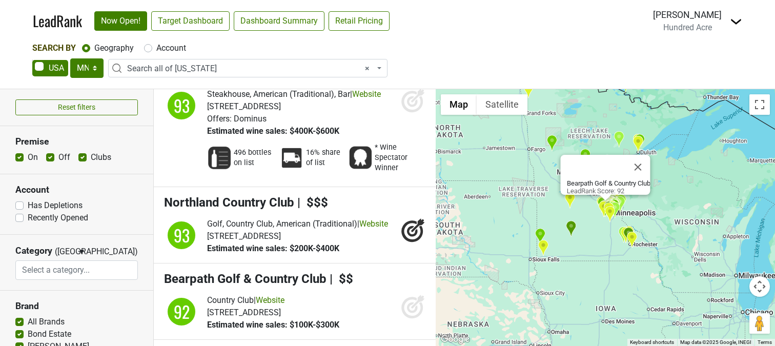
click at [414, 302] on icon at bounding box center [412, 307] width 11 height 11
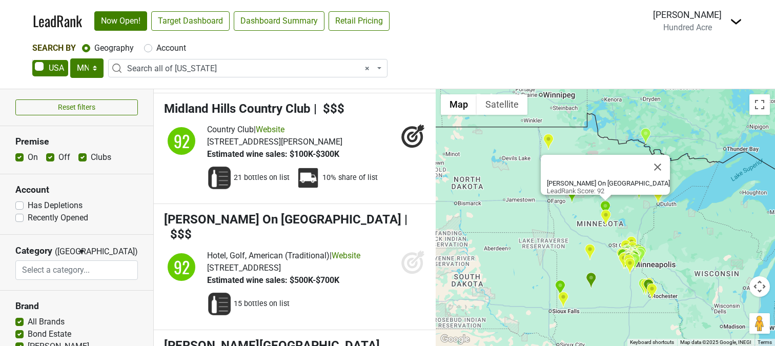
scroll to position [2990, 0]
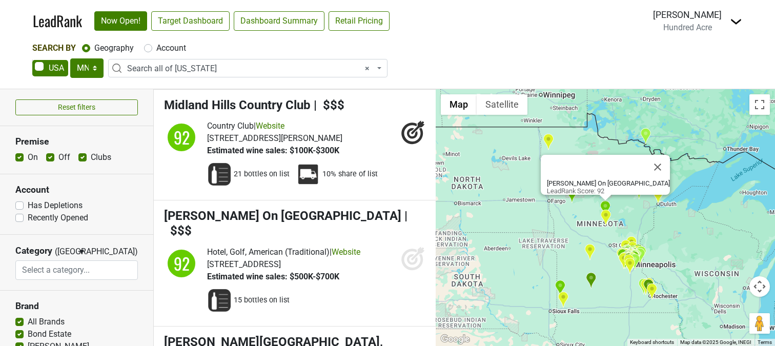
click at [410, 246] on icon at bounding box center [413, 258] width 25 height 25
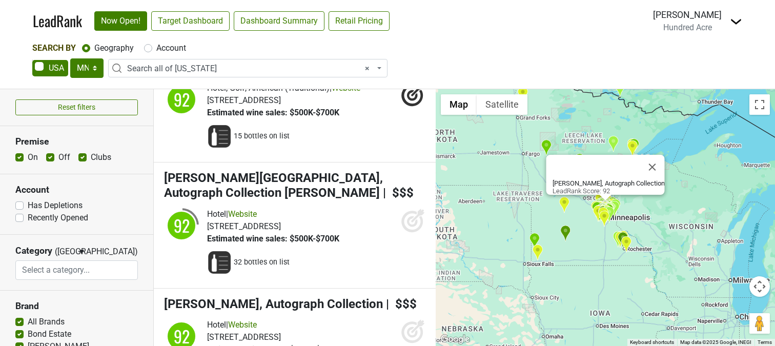
scroll to position [3155, 0]
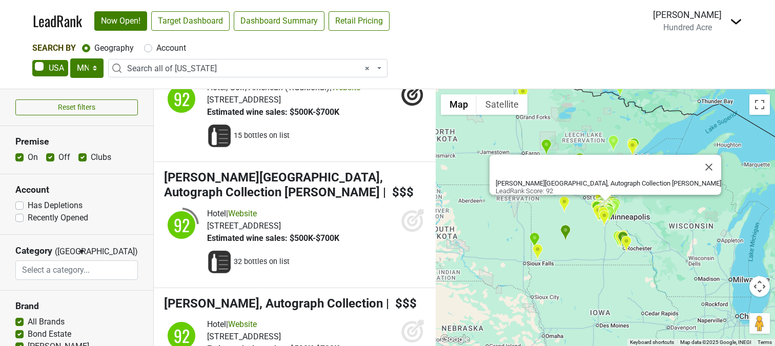
click at [410, 208] on icon at bounding box center [413, 220] width 25 height 25
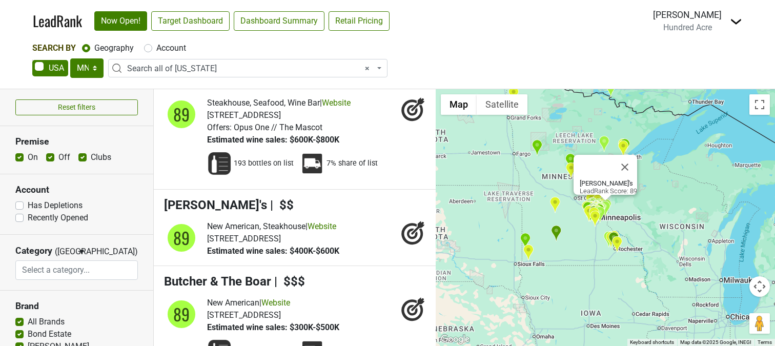
scroll to position [4553, 0]
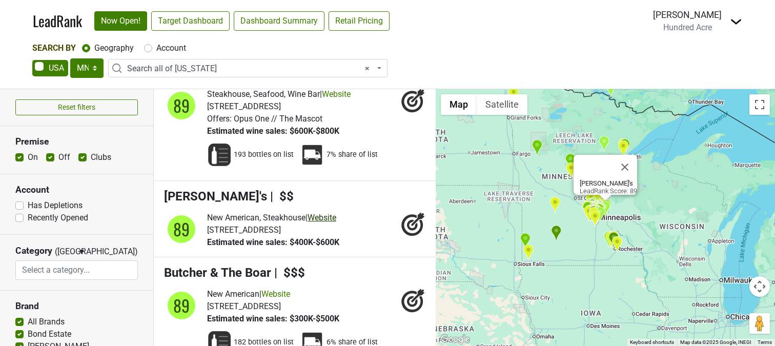
click at [328, 213] on link "Website" at bounding box center [322, 218] width 29 height 10
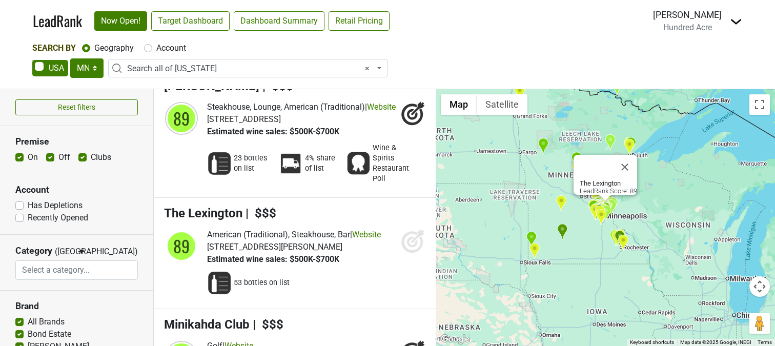
scroll to position [4851, 0]
click at [379, 229] on link "Website" at bounding box center [366, 234] width 29 height 10
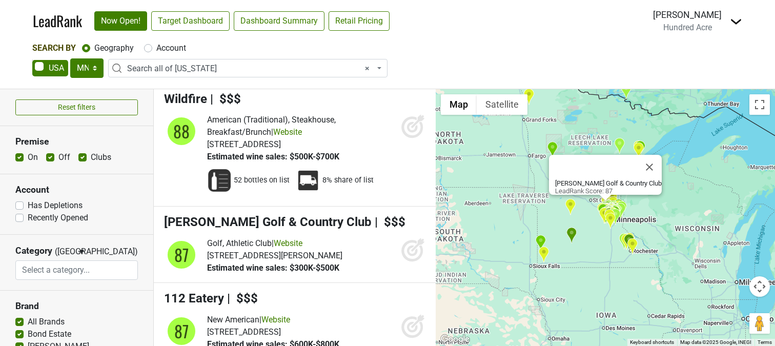
scroll to position [5341, 0]
click at [415, 237] on icon at bounding box center [413, 249] width 25 height 25
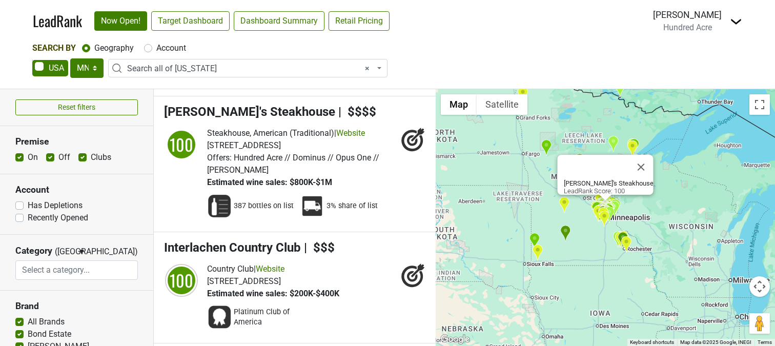
scroll to position [0, 0]
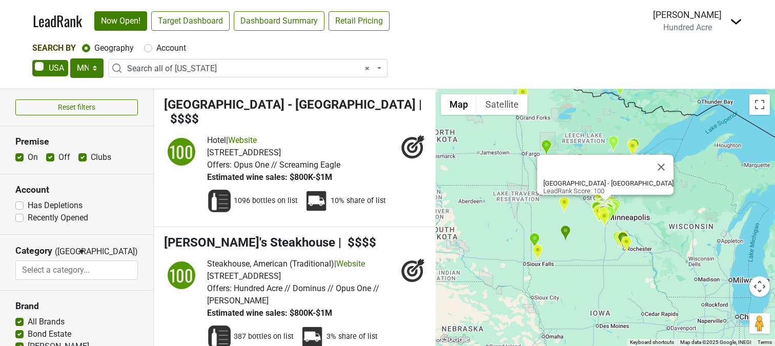
click at [284, 65] on span "× Search all of [US_STATE]" at bounding box center [251, 69] width 248 height 12
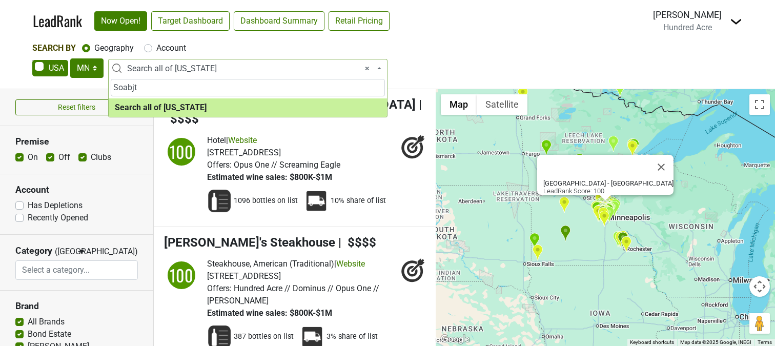
type input "Soabjt"
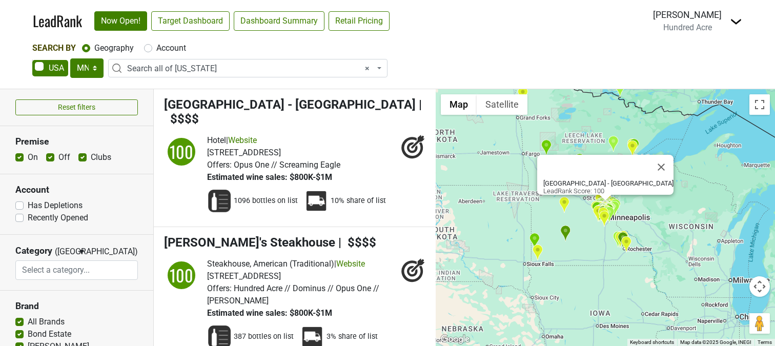
click at [181, 49] on label "Account" at bounding box center [171, 48] width 30 height 12
click at [152, 49] on input "Account" at bounding box center [148, 47] width 8 height 10
radio input "true"
select select
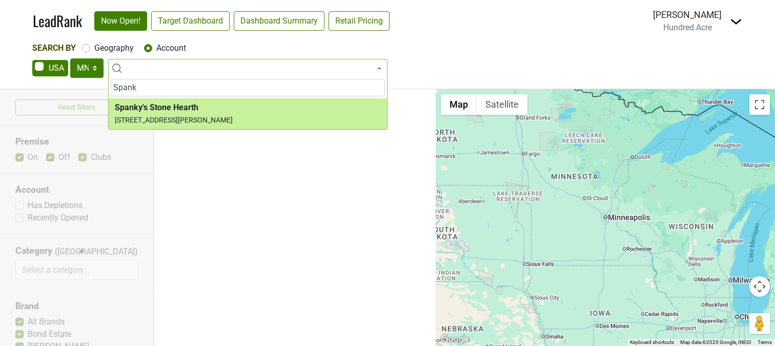
type input "Spank"
select select "123800347"
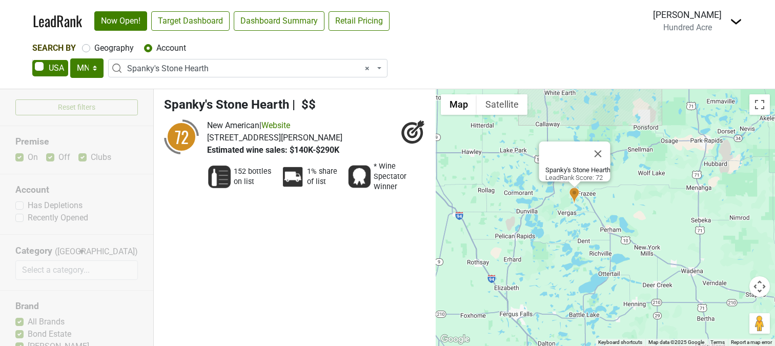
drag, startPoint x: 498, startPoint y: 225, endPoint x: 584, endPoint y: 225, distance: 85.1
click at [584, 225] on div "Spanky's Stone Hearth LeadRank Score: 72" at bounding box center [605, 217] width 339 height 257
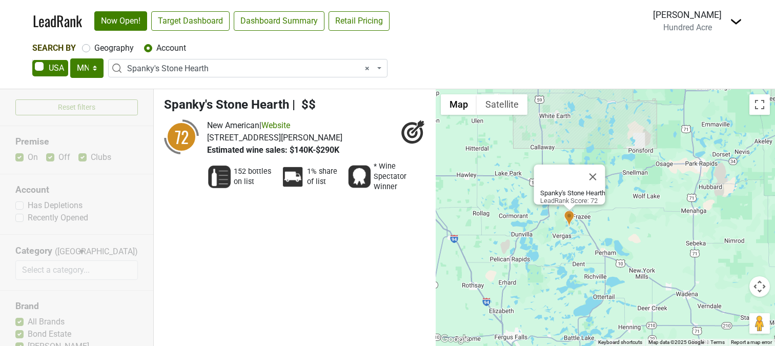
drag, startPoint x: 607, startPoint y: 227, endPoint x: 608, endPoint y: 273, distance: 46.2
click at [608, 273] on div "Spanky's Stone Hearth LeadRank Score: 72" at bounding box center [605, 217] width 339 height 257
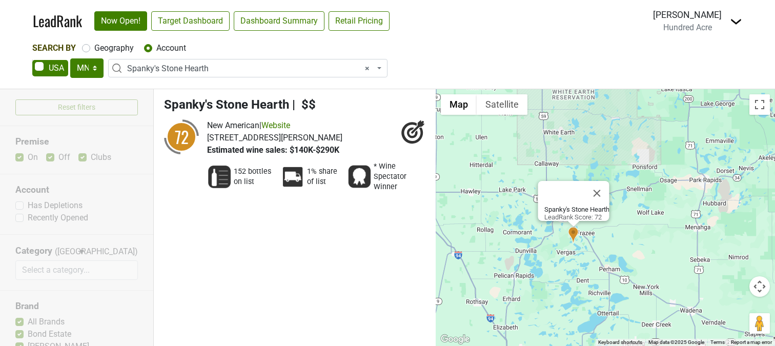
click at [270, 70] on span "× Spanky's Stone Hearth" at bounding box center [251, 69] width 248 height 12
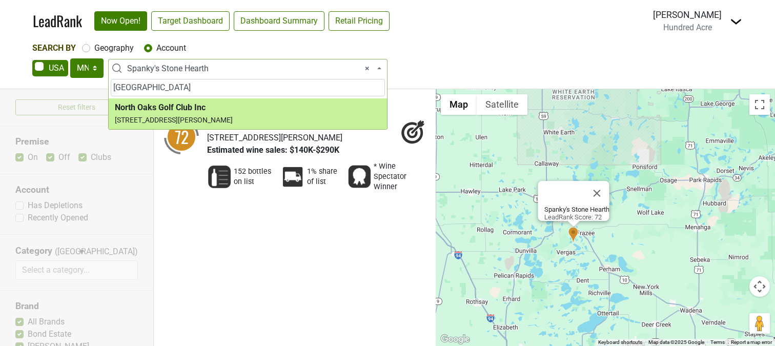
type input "[GEOGRAPHIC_DATA]"
select select "172021"
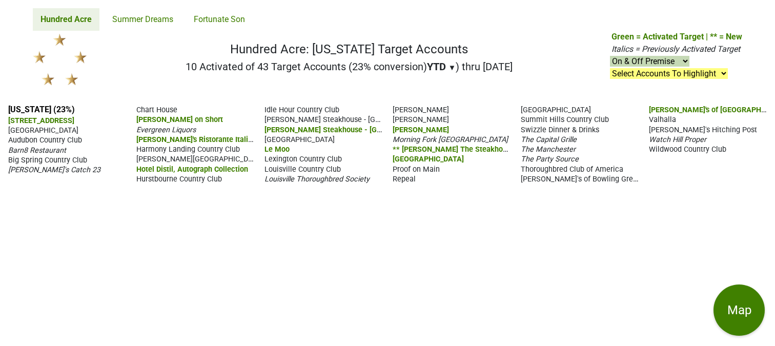
click at [409, 109] on span "[PERSON_NAME]" at bounding box center [421, 110] width 56 height 9
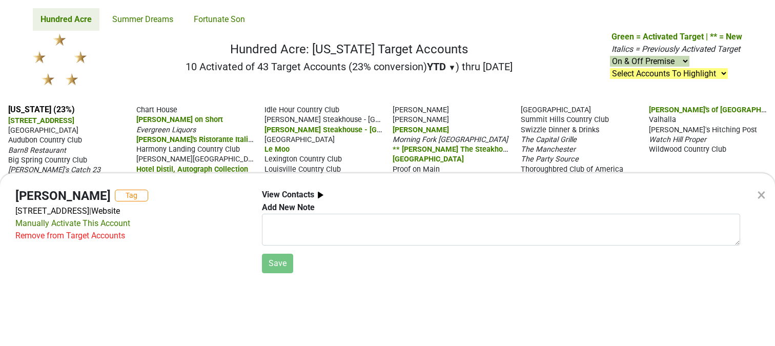
click at [456, 106] on div "× [PERSON_NAME] Tag [STREET_ADDRESS] | Website Manually Activate This Account R…" at bounding box center [387, 173] width 775 height 346
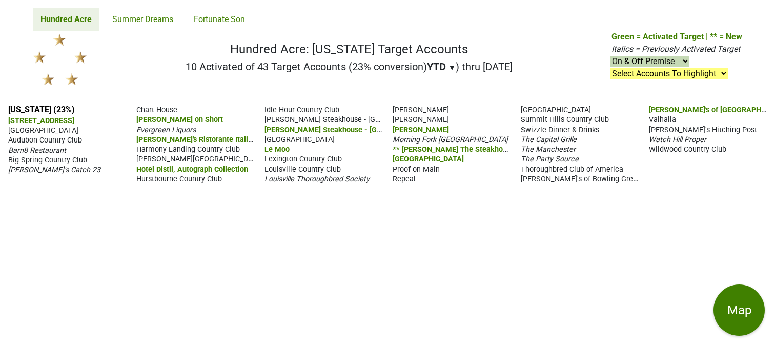
click at [417, 118] on span "[PERSON_NAME]" at bounding box center [421, 119] width 56 height 9
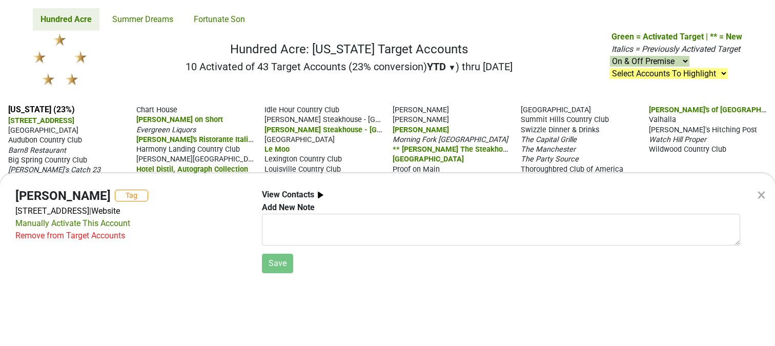
click at [462, 106] on div "× [PERSON_NAME] Tag [STREET_ADDRESS] | Website Manually Activate This Account R…" at bounding box center [387, 173] width 775 height 346
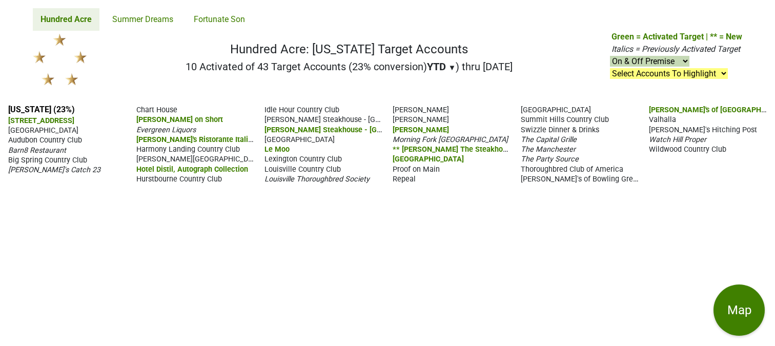
click at [416, 129] on span "[PERSON_NAME]" at bounding box center [421, 130] width 56 height 9
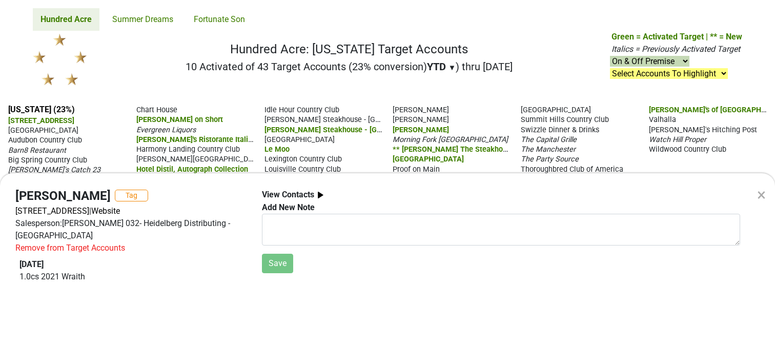
click at [458, 109] on div "× Malone's Tag 3347 Tates Creek Rd, Lexington, KY 40502 | Website Salesperson: …" at bounding box center [387, 173] width 775 height 346
